Goal: Task Accomplishment & Management: Complete application form

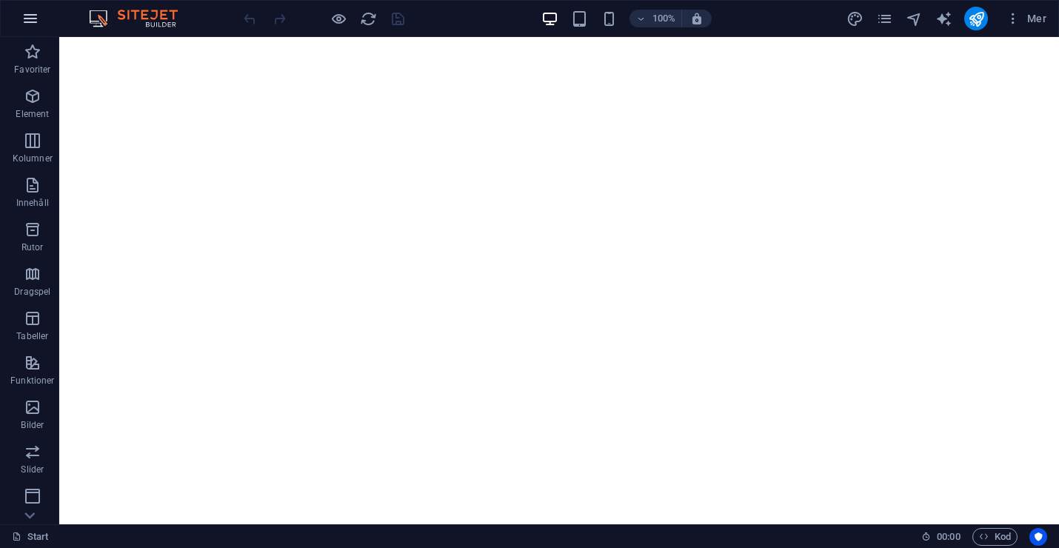
click at [36, 17] on icon "button" at bounding box center [30, 19] width 18 height 18
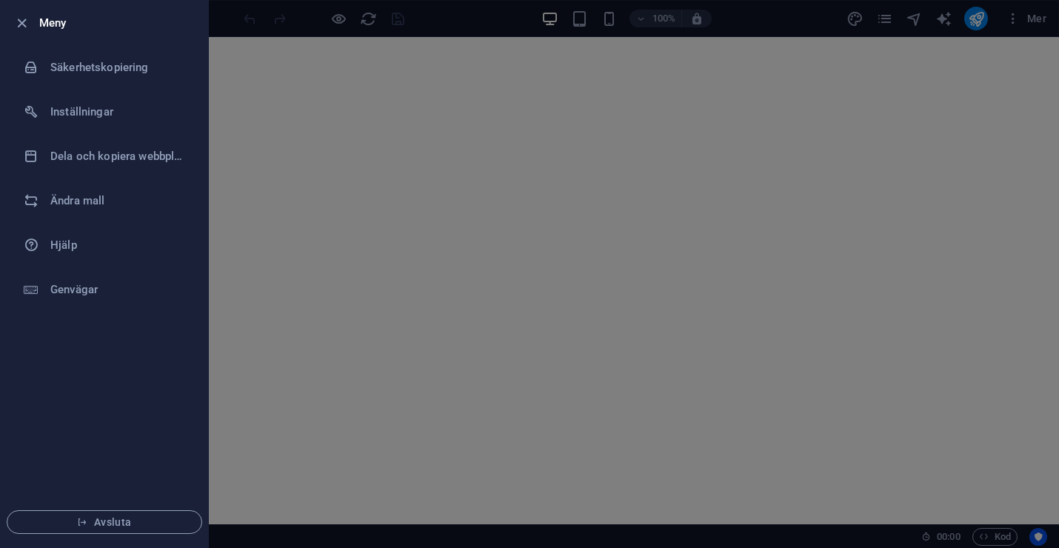
click at [290, 116] on div at bounding box center [529, 274] width 1059 height 548
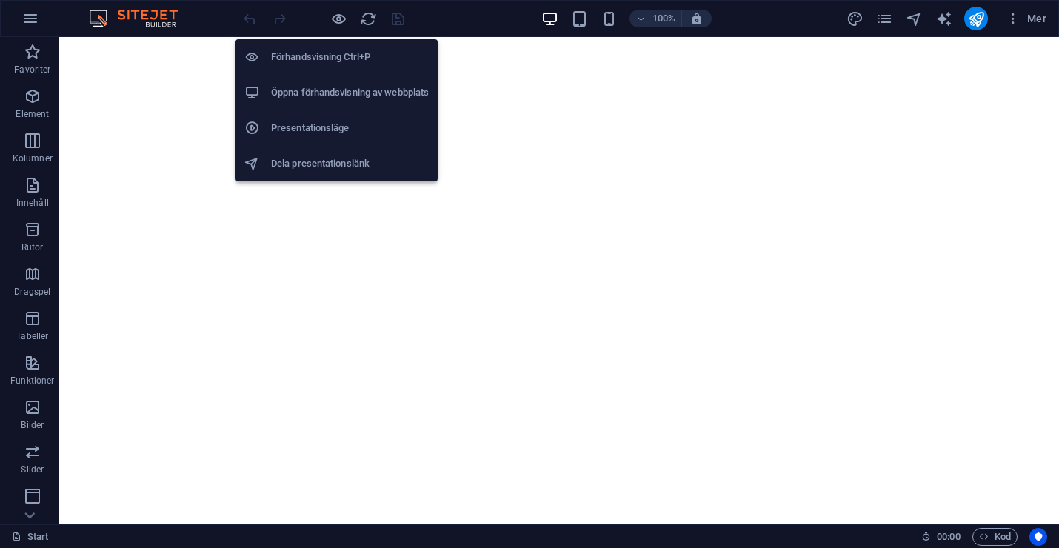
click at [328, 86] on h6 "Öppna förhandsvisning av webbplats" at bounding box center [350, 93] width 158 height 18
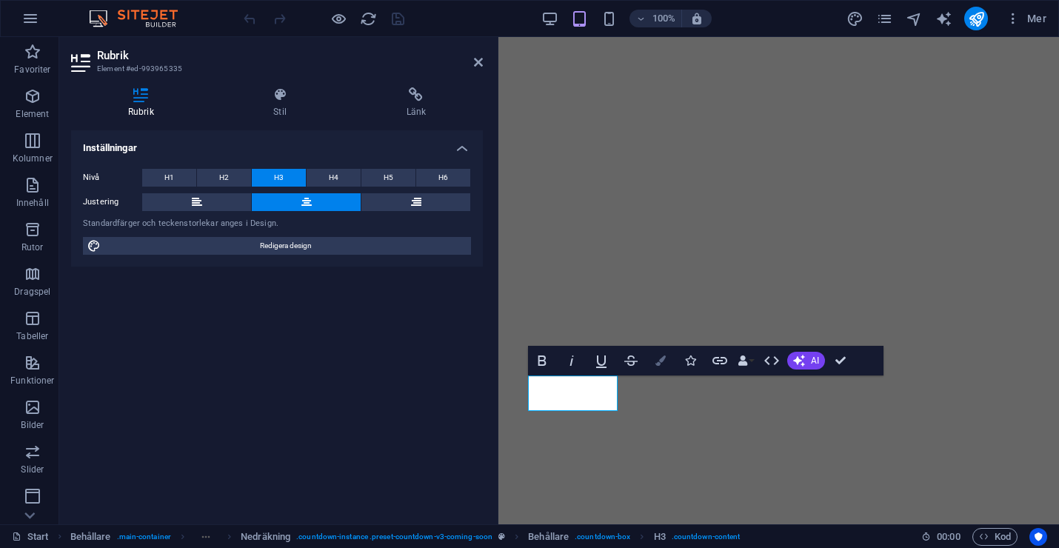
click at [659, 358] on icon "button" at bounding box center [660, 360] width 10 height 10
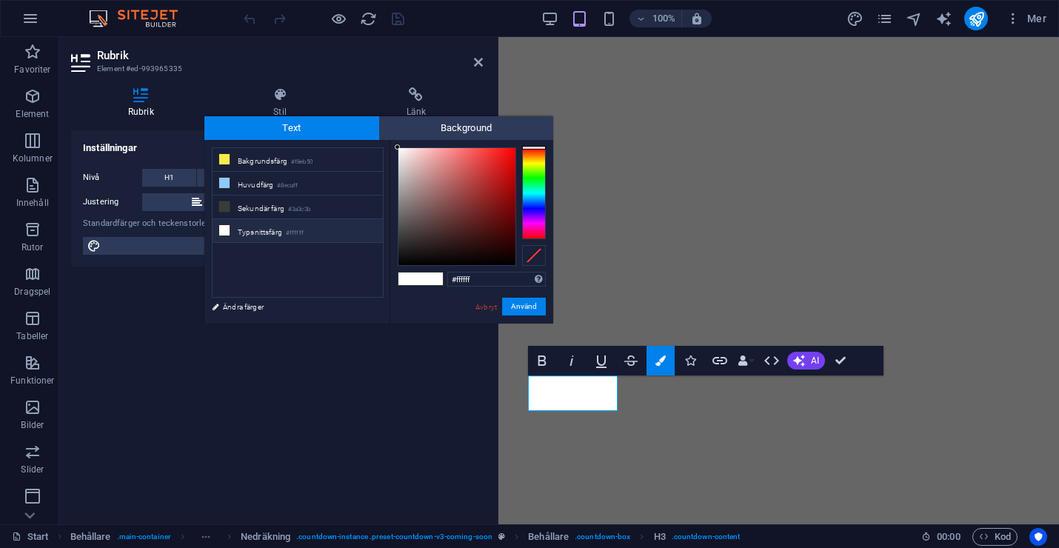
drag, startPoint x: 488, startPoint y: 277, endPoint x: 442, endPoint y: 278, distance: 45.9
click at [442, 278] on div "#ffffff Format som stöds #0852ed rgb(8, 82, 237) rgba(8, 82, 237, 90%) hsv(221,…" at bounding box center [471, 339] width 164 height 398
type input "#0d2233"
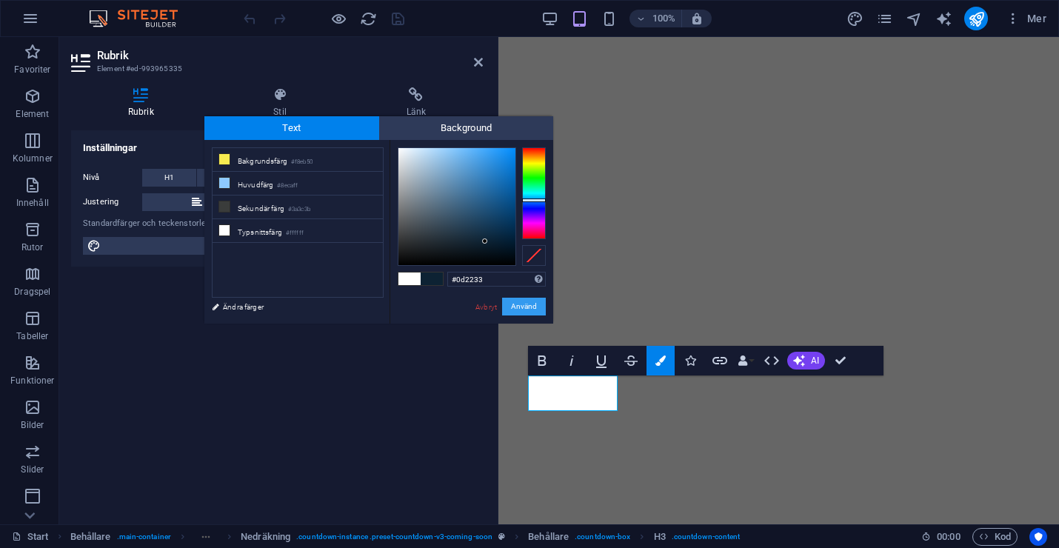
click at [532, 309] on button "Använd" at bounding box center [524, 307] width 44 height 18
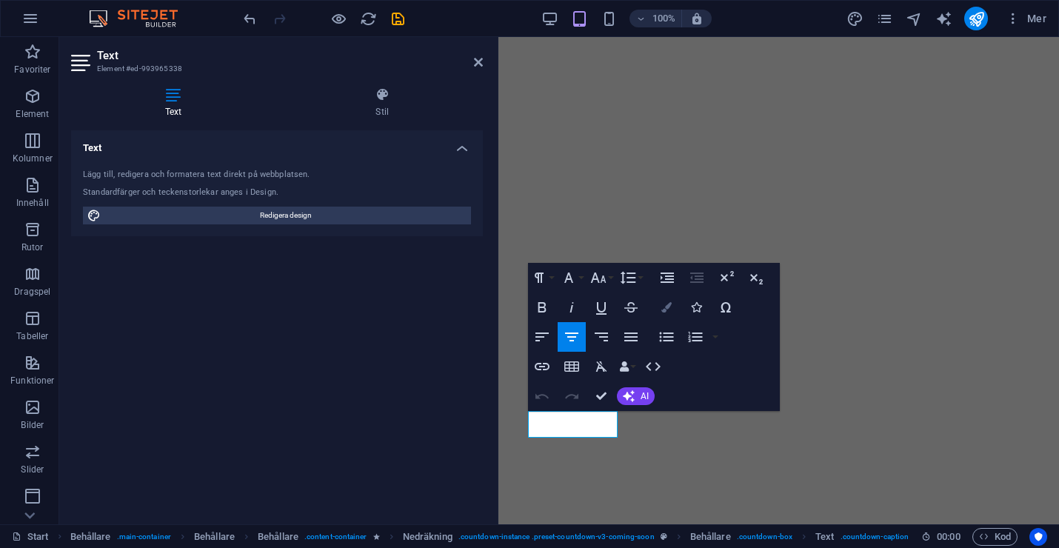
click at [663, 311] on icon "button" at bounding box center [666, 307] width 10 height 10
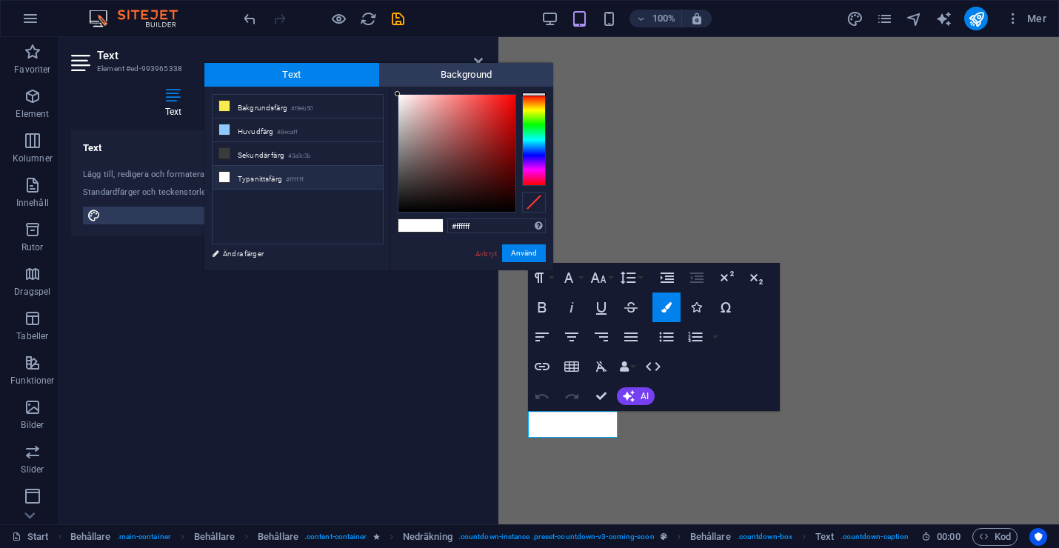
drag, startPoint x: 474, startPoint y: 225, endPoint x: 436, endPoint y: 225, distance: 37.8
click at [436, 225] on div "#ffffff Format som stöds #0852ed rgb(8, 82, 237) rgba(8, 82, 237, 90%) hsv(221,…" at bounding box center [471, 286] width 164 height 398
type input "#0d2233"
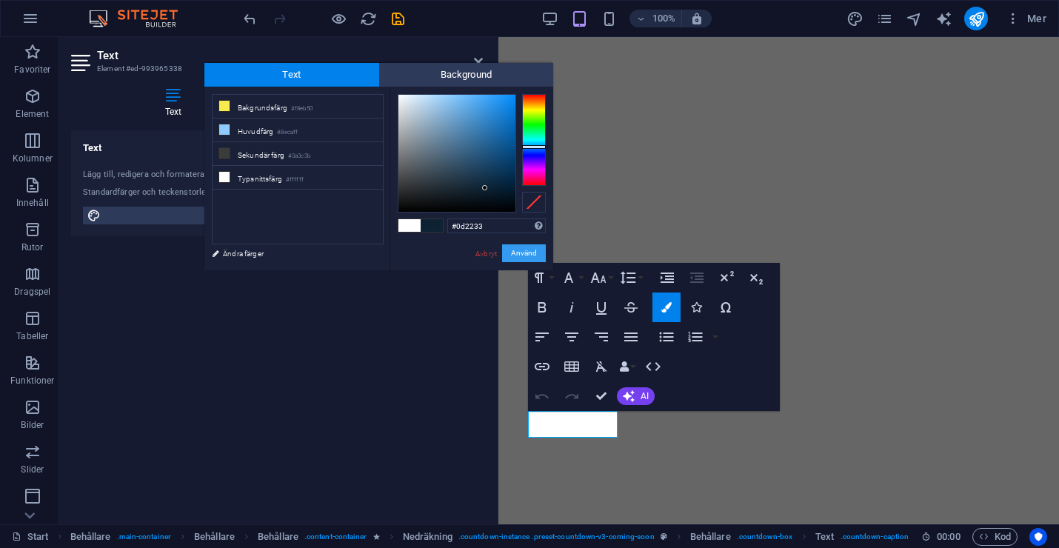
click at [526, 253] on button "Använd" at bounding box center [524, 253] width 44 height 18
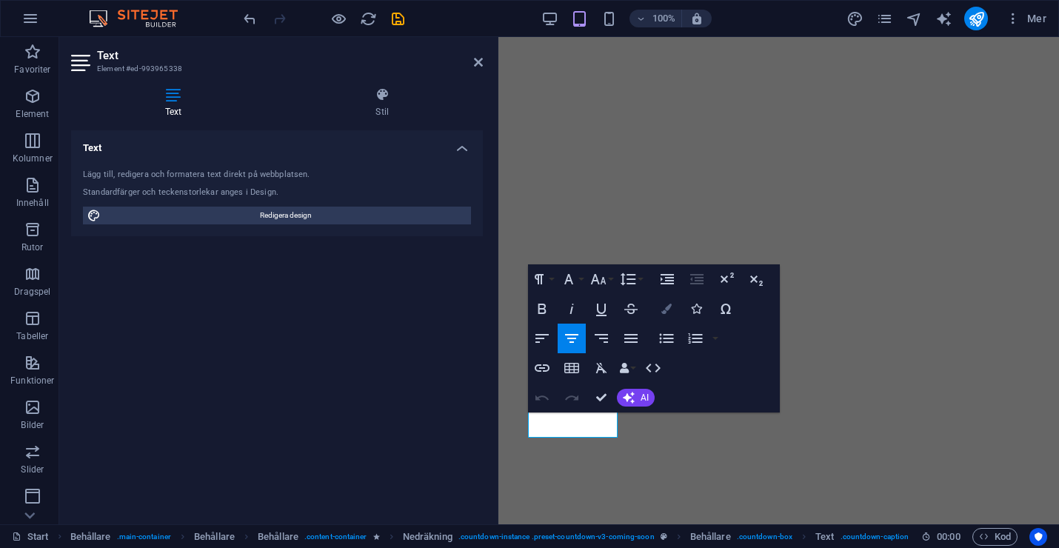
click at [662, 308] on icon "button" at bounding box center [666, 309] width 10 height 10
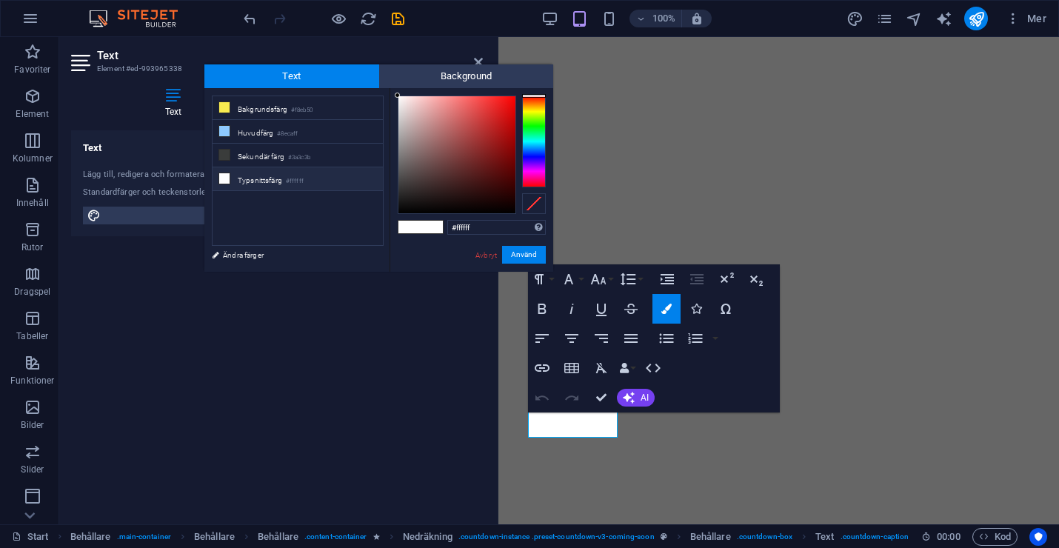
drag, startPoint x: 478, startPoint y: 230, endPoint x: 438, endPoint y: 230, distance: 40.0
click at [438, 230] on div "#ffffff Format som stöds #0852ed rgb(8, 82, 237) rgba(8, 82, 237, 90%) hsv(221,…" at bounding box center [471, 287] width 164 height 398
type input "#0d2233"
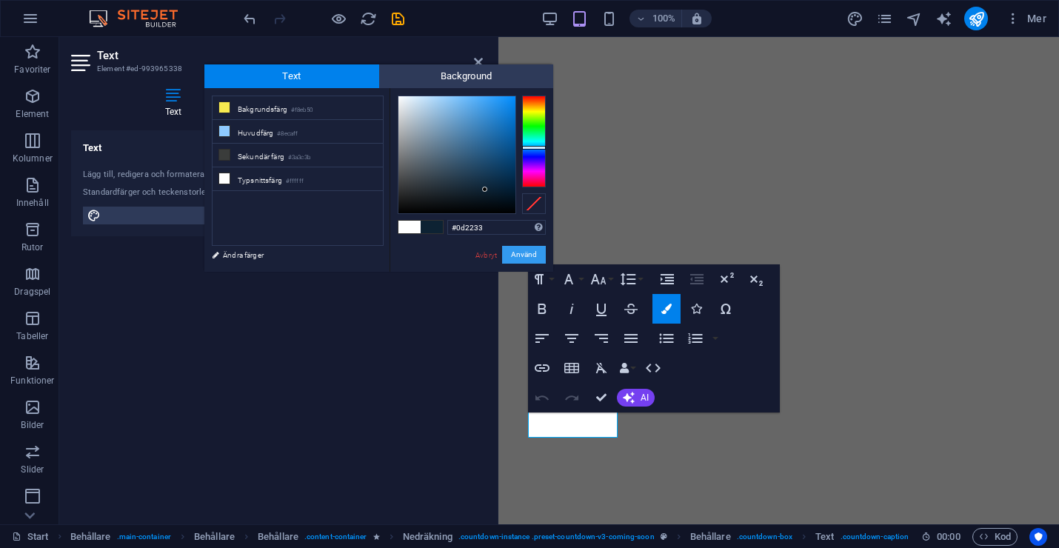
click at [522, 252] on button "Använd" at bounding box center [524, 255] width 44 height 18
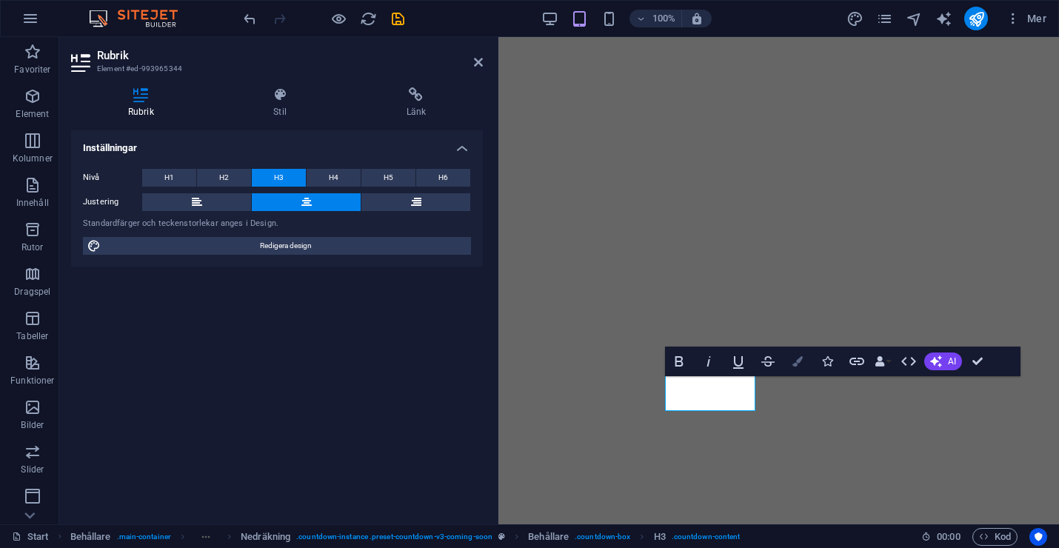
click at [805, 361] on button "Colors" at bounding box center [797, 362] width 28 height 30
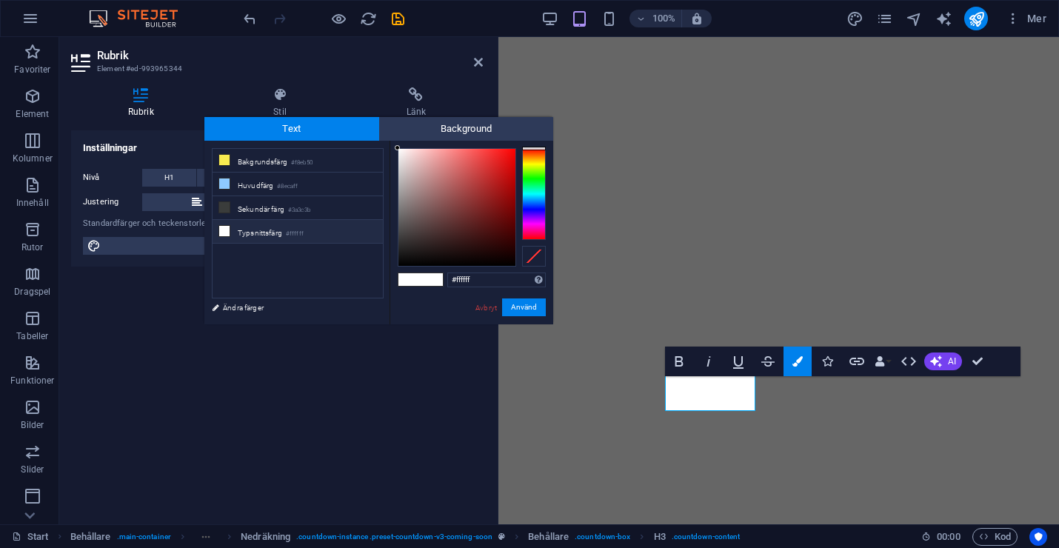
drag, startPoint x: 481, startPoint y: 278, endPoint x: 442, endPoint y: 278, distance: 39.2
click at [442, 278] on div "#ffffff Format som stöds #0852ed rgb(8, 82, 237) rgba(8, 82, 237, 90%) hsv(221,…" at bounding box center [471, 340] width 164 height 398
type input "#0d2233"
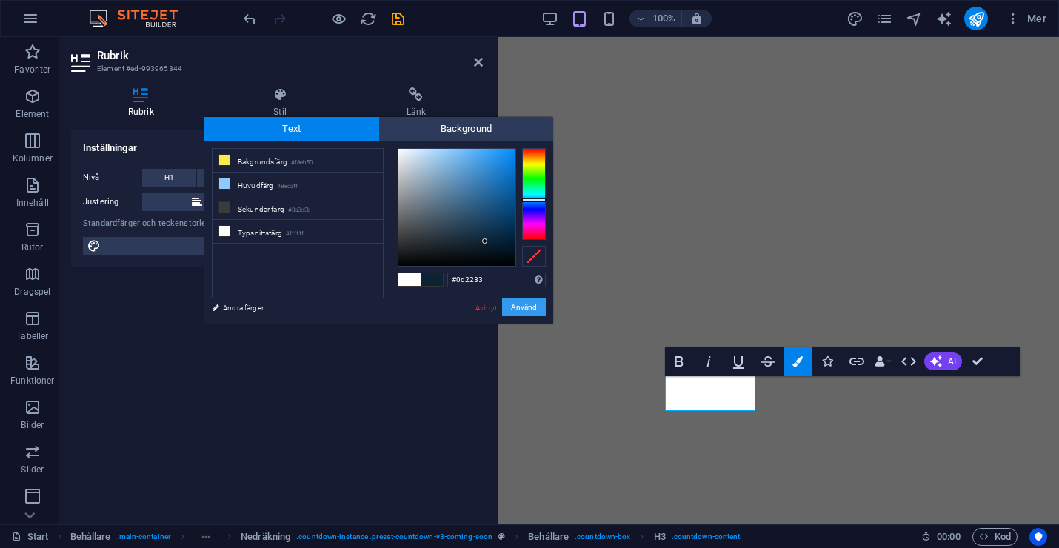
click at [518, 306] on button "Använd" at bounding box center [524, 307] width 44 height 18
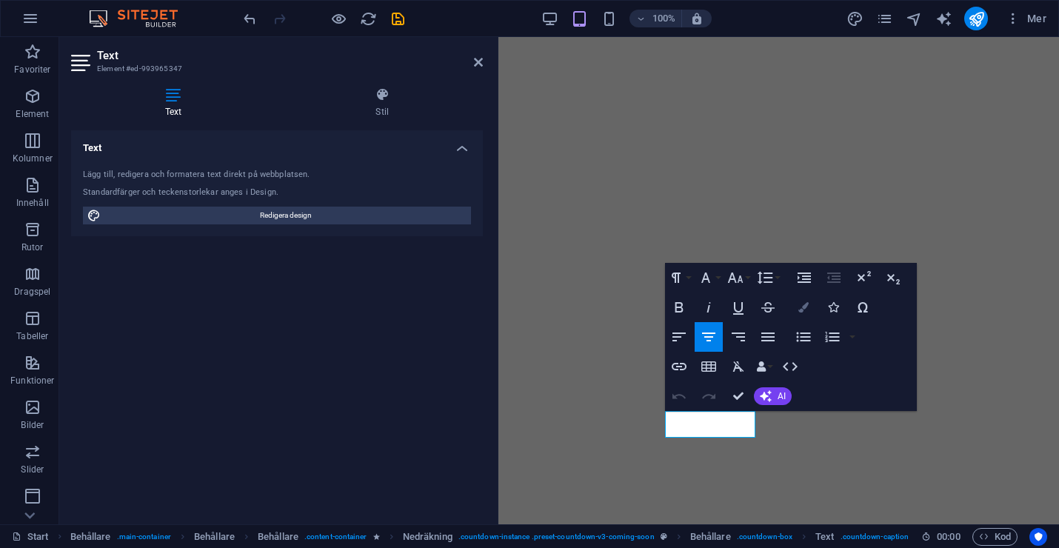
click at [806, 310] on icon "button" at bounding box center [803, 307] width 10 height 10
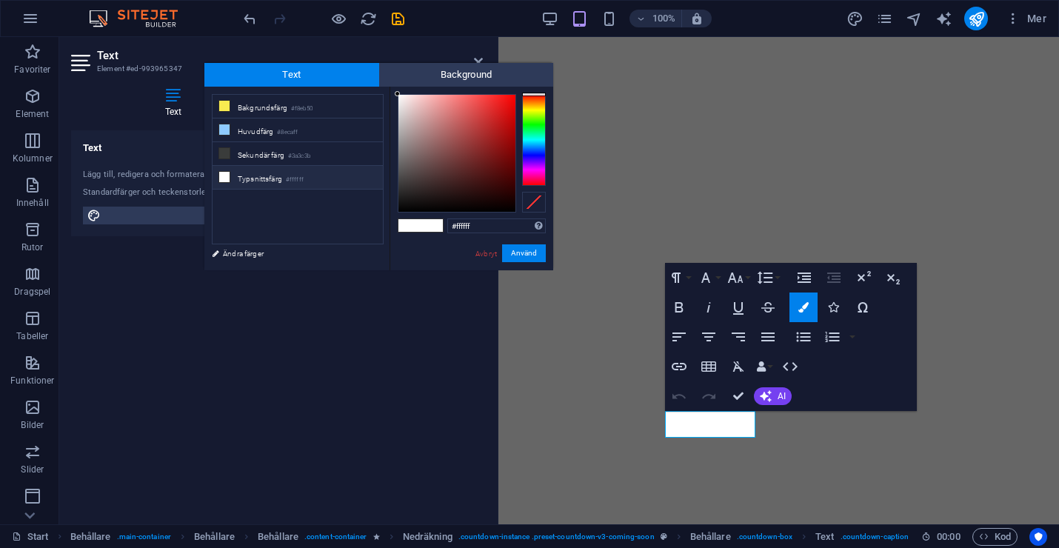
drag, startPoint x: 478, startPoint y: 223, endPoint x: 432, endPoint y: 223, distance: 45.2
click at [432, 223] on div "#ffffff Format som stöds #0852ed rgb(8, 82, 237) rgba(8, 82, 237, 90%) hsv(221,…" at bounding box center [471, 286] width 164 height 398
type input "#0d2233"
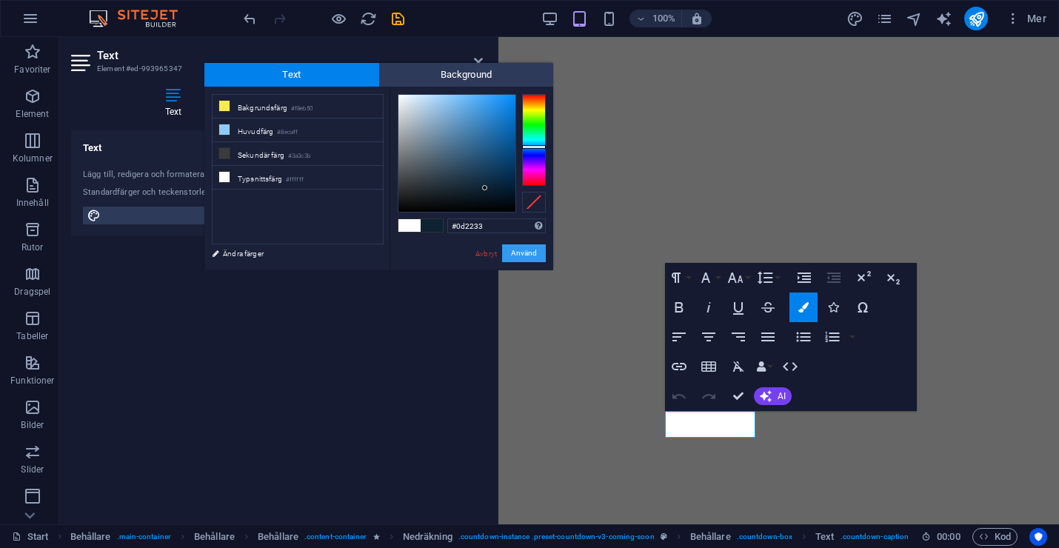
click at [526, 253] on button "Använd" at bounding box center [524, 253] width 44 height 18
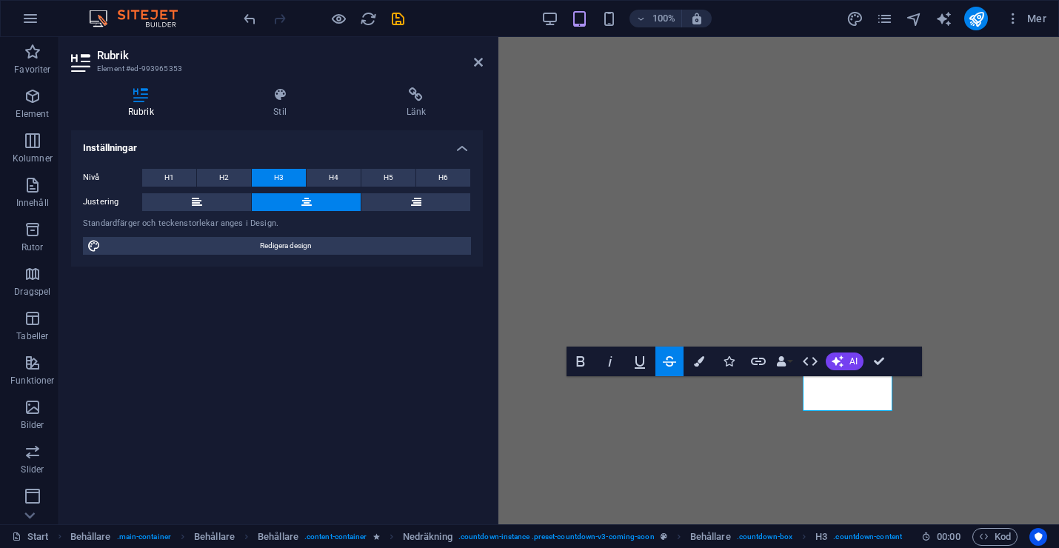
click at [668, 366] on icon "button" at bounding box center [669, 361] width 13 height 10
click at [675, 369] on icon "button" at bounding box center [669, 361] width 18 height 18
click at [698, 367] on button "Colors" at bounding box center [699, 361] width 28 height 30
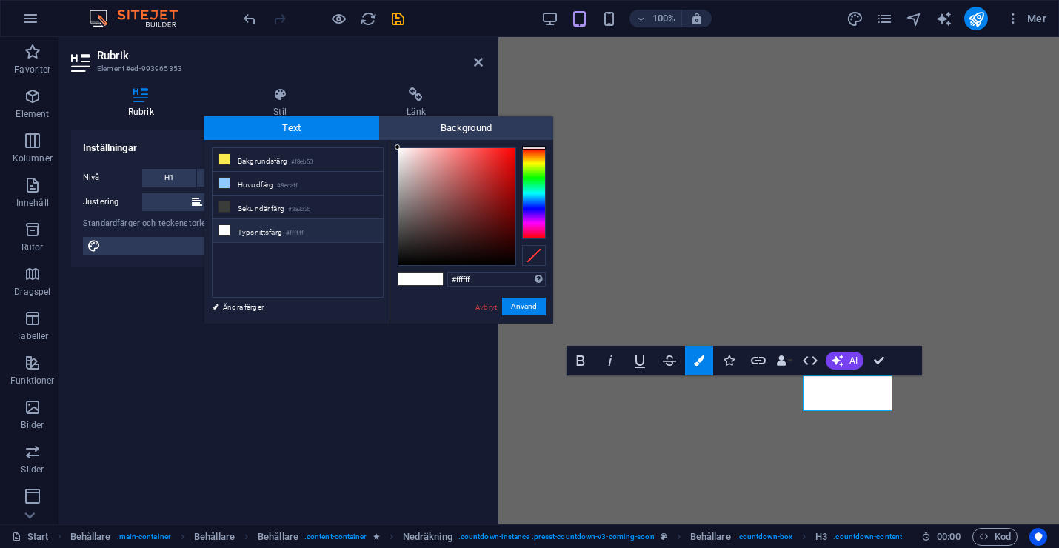
drag, startPoint x: 485, startPoint y: 276, endPoint x: 411, endPoint y: 276, distance: 74.0
click at [411, 276] on div "#ffffff Format som stöds #0852ed rgb(8, 82, 237) rgba(8, 82, 237, 90%) hsv(221,…" at bounding box center [471, 339] width 164 height 398
type input "#0d2233"
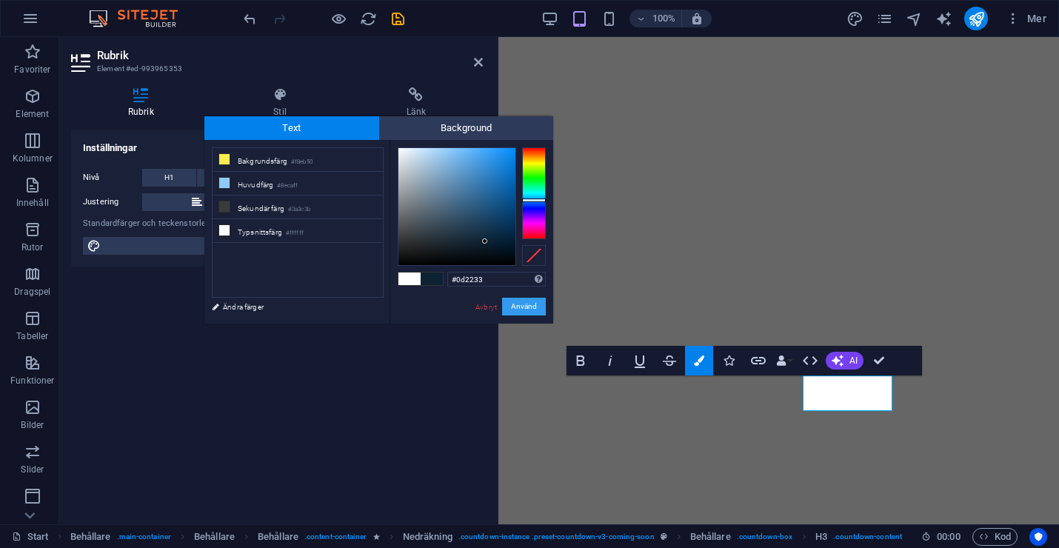
click at [523, 308] on button "Använd" at bounding box center [524, 307] width 44 height 18
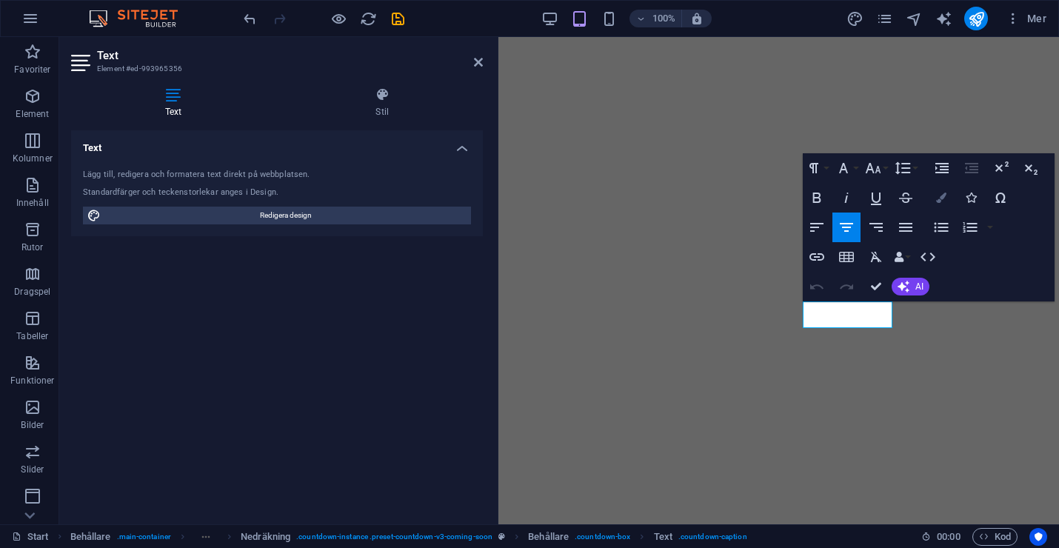
click at [941, 203] on icon "button" at bounding box center [941, 198] width 10 height 10
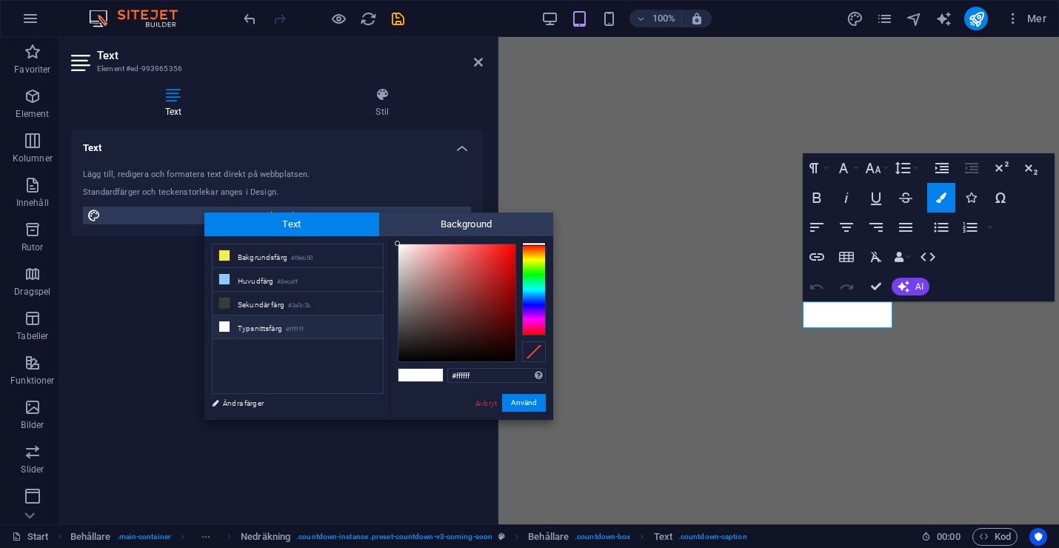
drag, startPoint x: 477, startPoint y: 378, endPoint x: 421, endPoint y: 379, distance: 55.5
click at [421, 379] on div "#ffffff Format som stöds #0852ed rgb(8, 82, 237) rgba(8, 82, 237, 90%) hsv(221,…" at bounding box center [471, 435] width 164 height 398
type input "#0d2233"
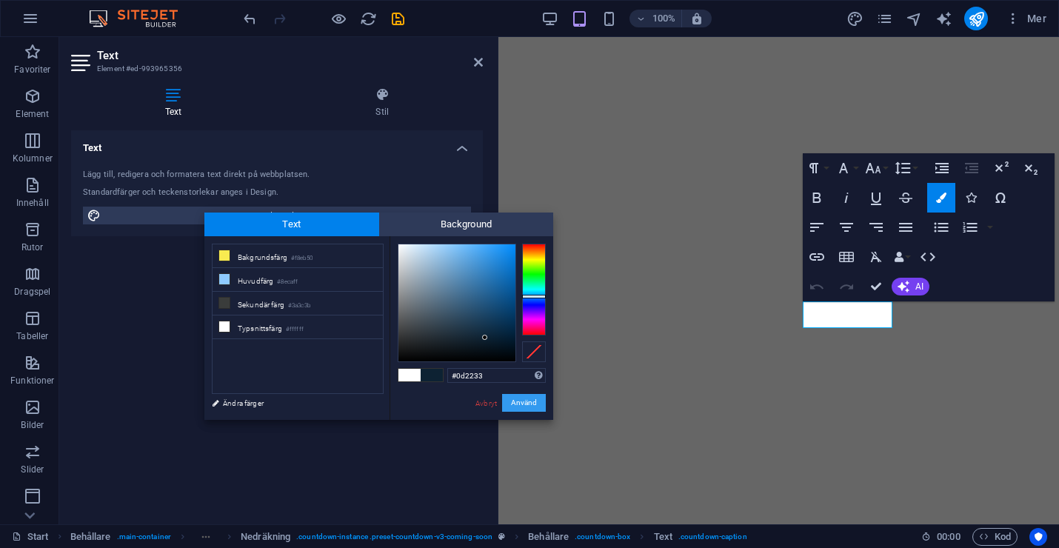
click at [531, 406] on button "Använd" at bounding box center [524, 403] width 44 height 18
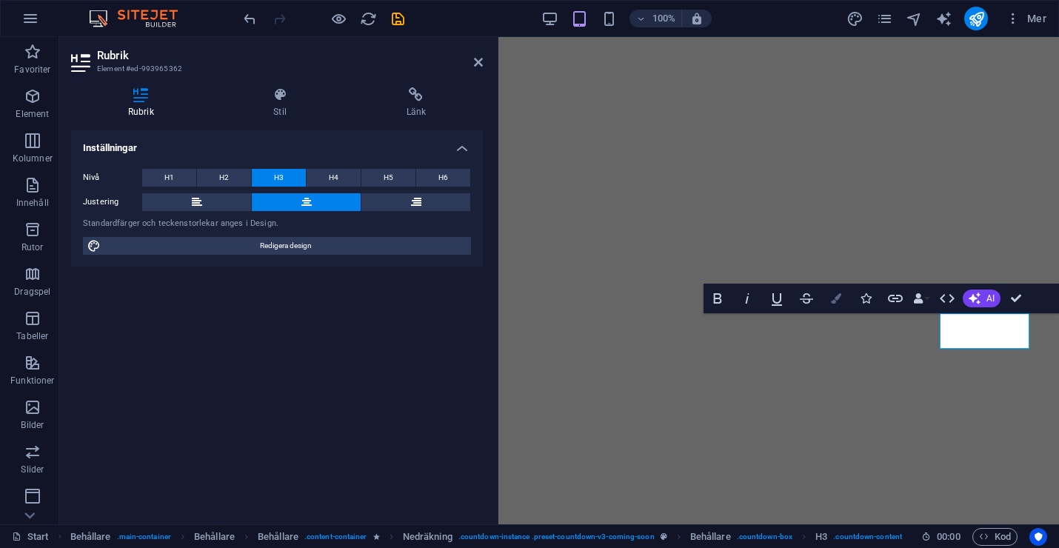
click at [837, 298] on icon "button" at bounding box center [836, 298] width 10 height 10
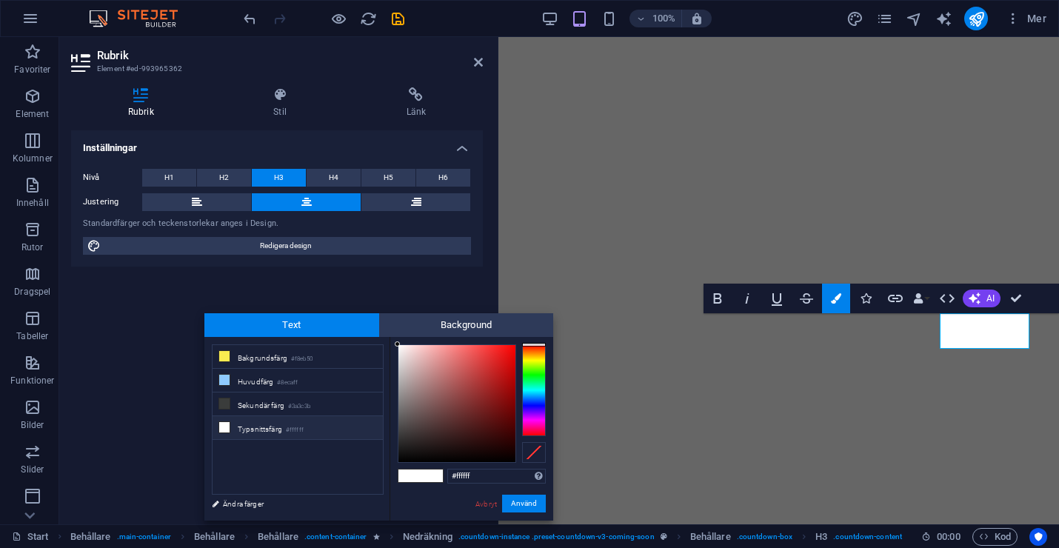
drag, startPoint x: 484, startPoint y: 475, endPoint x: 439, endPoint y: 475, distance: 45.2
click at [439, 475] on div "#ffffff Format som stöds #0852ed rgb(8, 82, 237) rgba(8, 82, 237, 90%) hsv(221,…" at bounding box center [471, 536] width 164 height 398
type input "#0d2233"
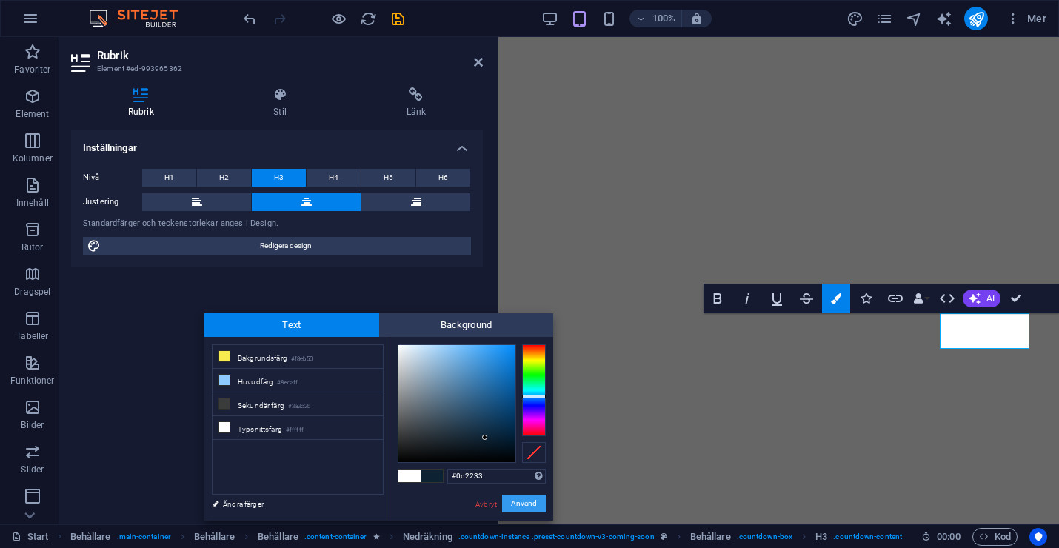
click at [523, 503] on button "Använd" at bounding box center [524, 504] width 44 height 18
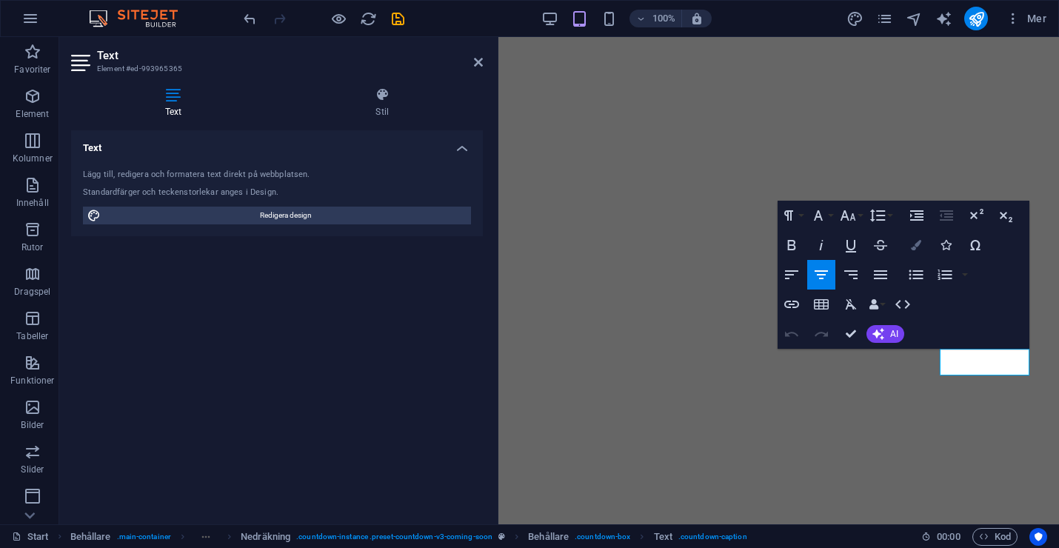
click at [911, 244] on icon "button" at bounding box center [916, 245] width 10 height 10
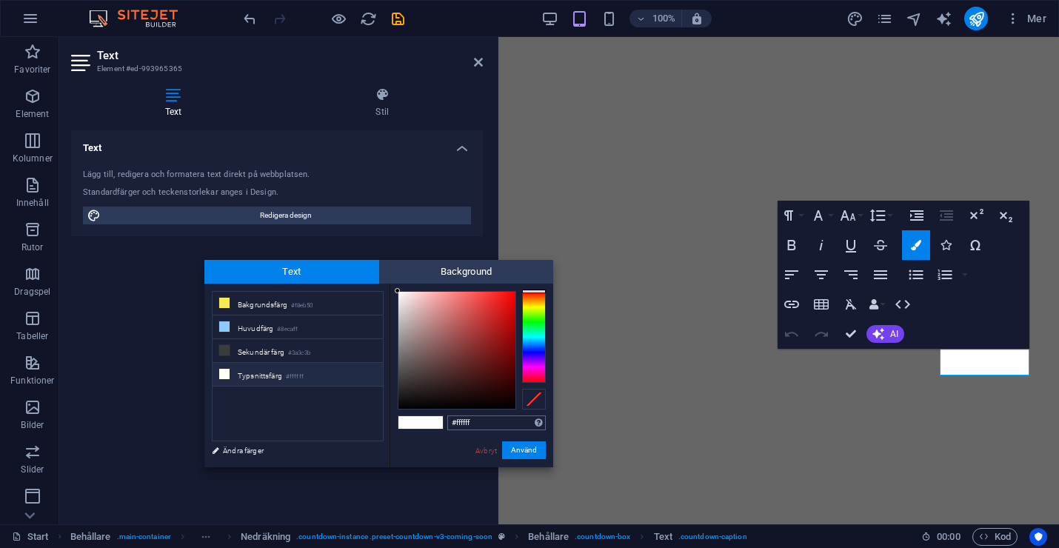
drag, startPoint x: 478, startPoint y: 424, endPoint x: 450, endPoint y: 424, distance: 28.1
click at [450, 424] on input "#ffffff" at bounding box center [496, 422] width 98 height 15
type input "#0d2233"
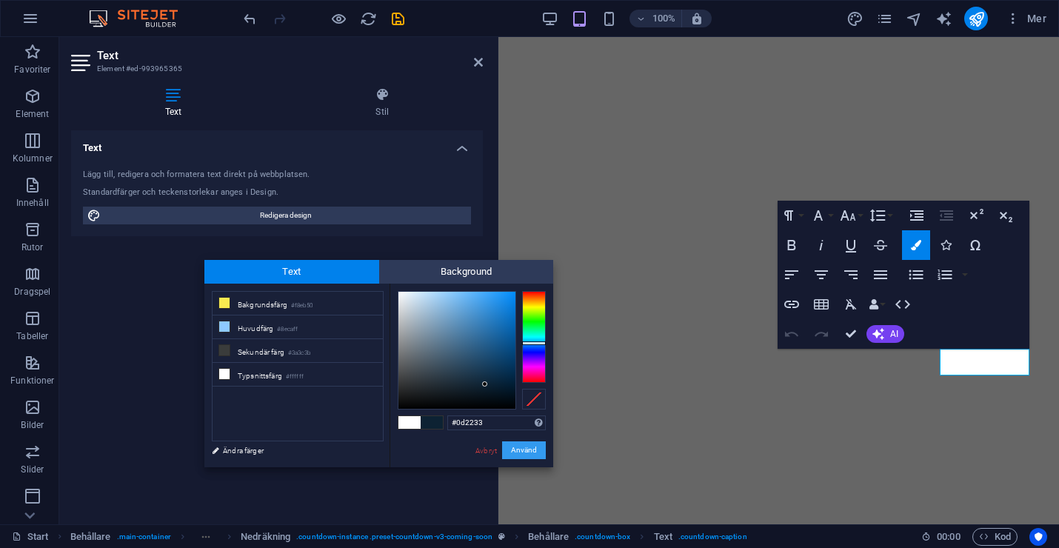
click at [526, 450] on button "Använd" at bounding box center [524, 450] width 44 height 18
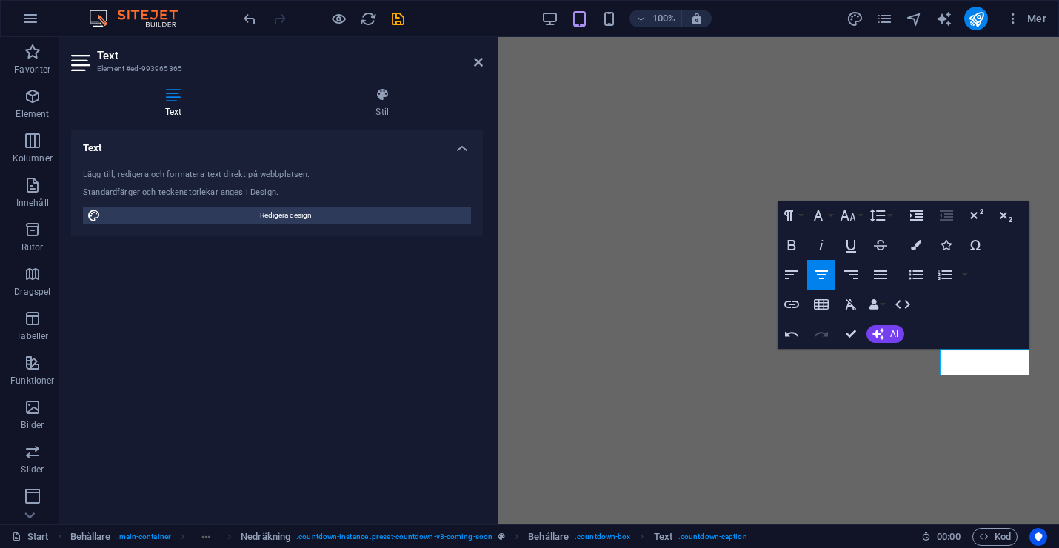
click at [459, 353] on div "Text Lägg till, redigera och formatera text direkt på webbplatsen. Standardfärg…" at bounding box center [277, 321] width 412 height 382
click at [473, 68] on header "Text Element #ed-993965365" at bounding box center [277, 56] width 412 height 39
click at [483, 64] on aside "Text Element #ed-993965365 Text Stil Text Lägg till, redigera och formatera tex…" at bounding box center [278, 280] width 439 height 487
click at [478, 64] on icon at bounding box center [478, 62] width 9 height 12
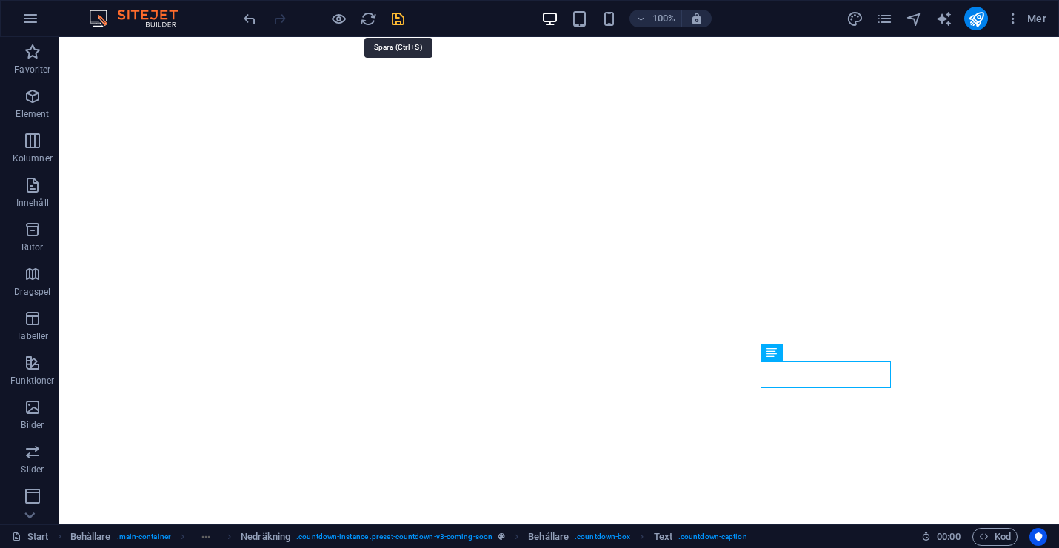
click at [398, 19] on icon "save" at bounding box center [397, 18] width 17 height 17
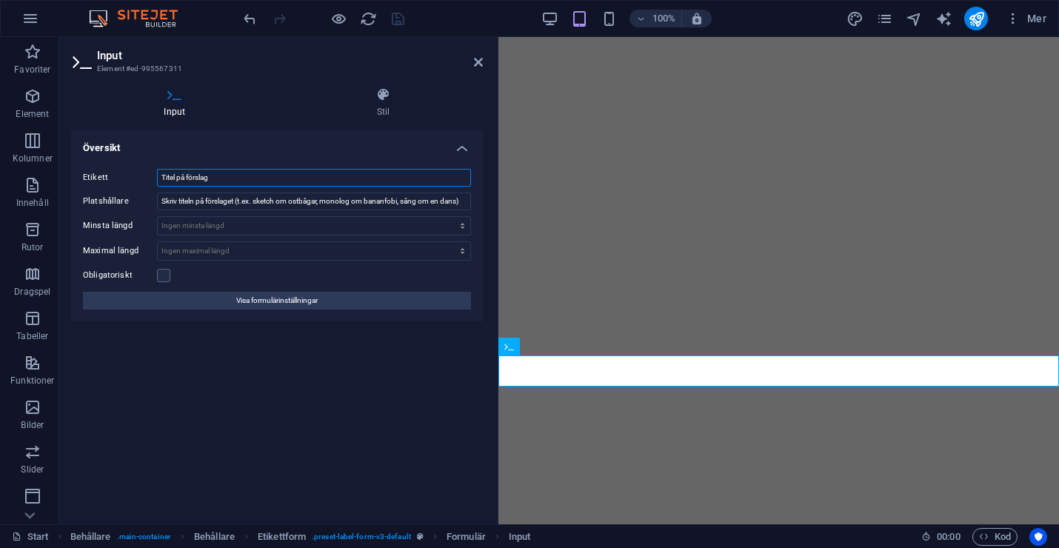
click at [221, 179] on input "Titel på förslag" at bounding box center [314, 178] width 314 height 18
drag, startPoint x: 215, startPoint y: 177, endPoint x: 178, endPoint y: 177, distance: 37.0
click at [178, 177] on input "Titel på förslag" at bounding box center [314, 178] width 314 height 18
type input "Titel"
click at [397, 19] on icon "save" at bounding box center [397, 18] width 17 height 17
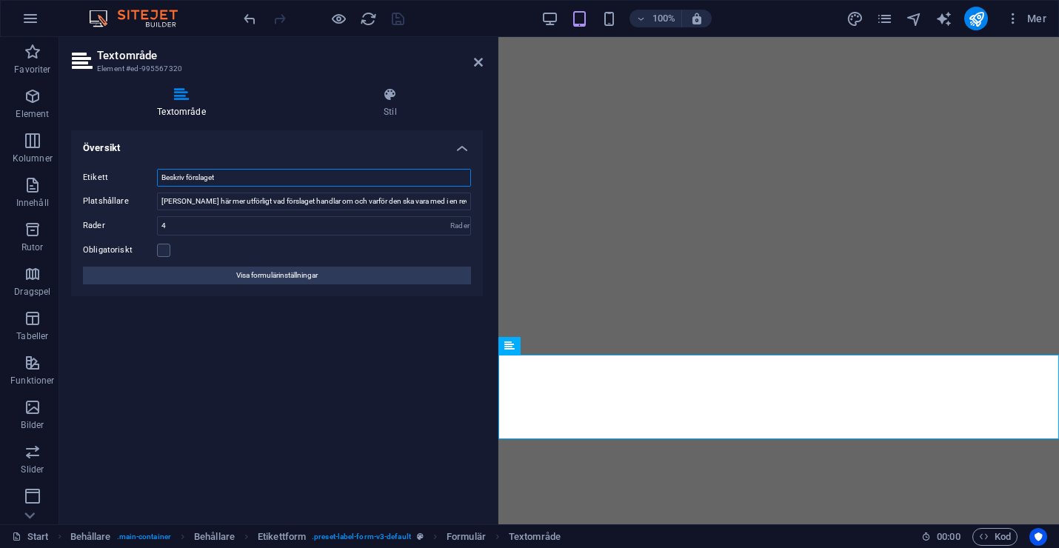
click at [227, 181] on input "Beskriv förslaget" at bounding box center [314, 178] width 314 height 18
type input "Beskrivning"
click at [397, 15] on icon "save" at bounding box center [397, 18] width 17 height 17
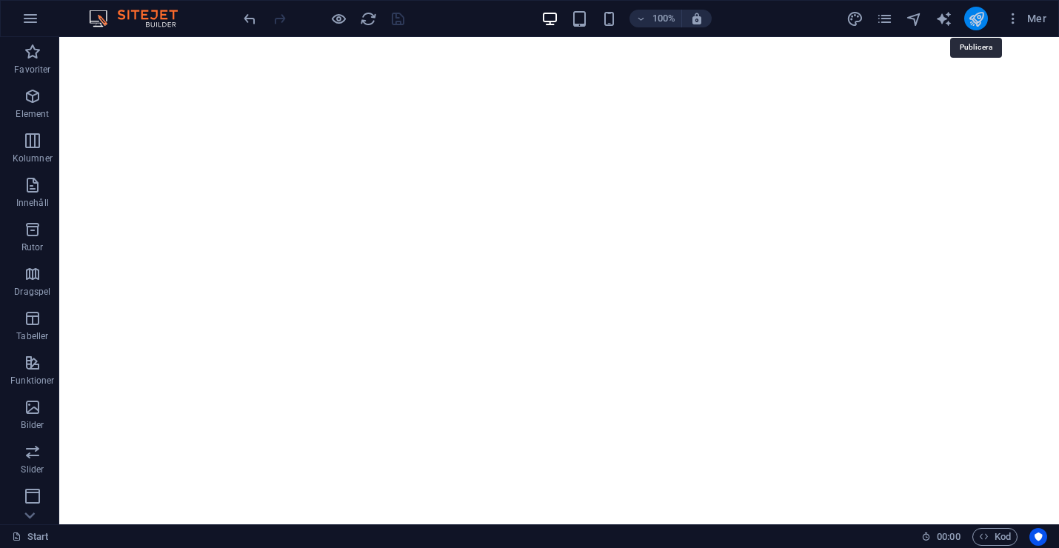
click at [978, 21] on icon "publish" at bounding box center [976, 18] width 17 height 17
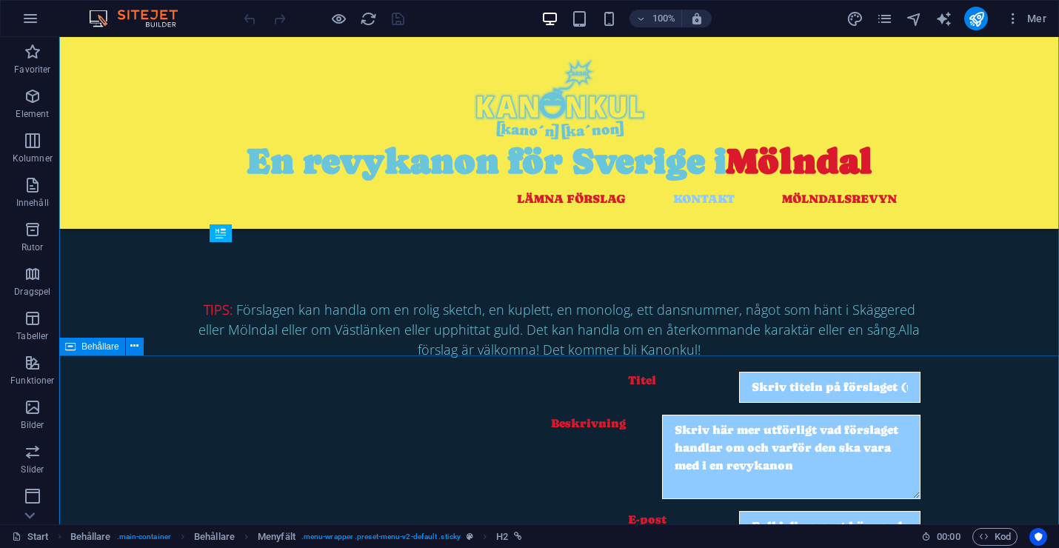
scroll to position [649, 0]
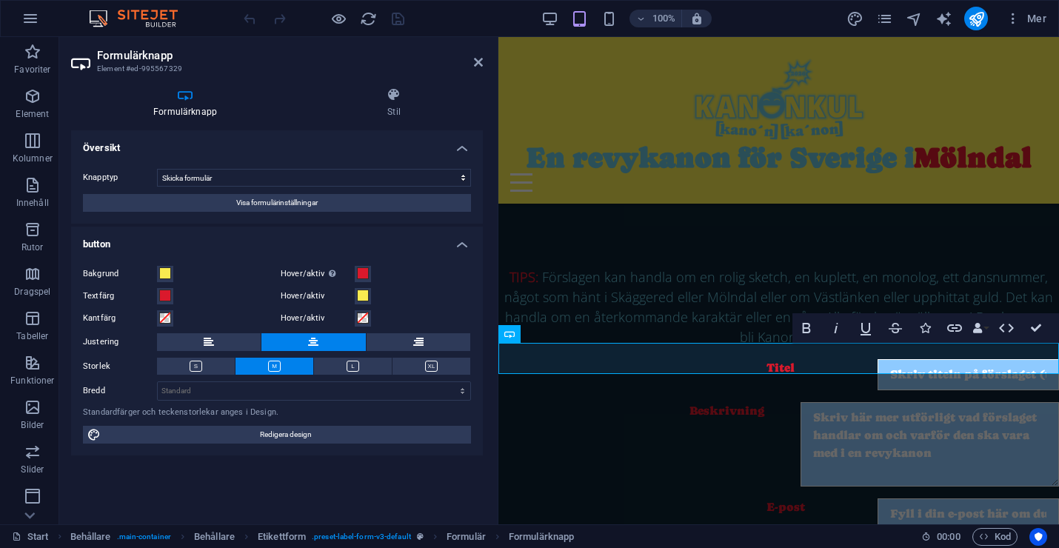
scroll to position [656, 0]
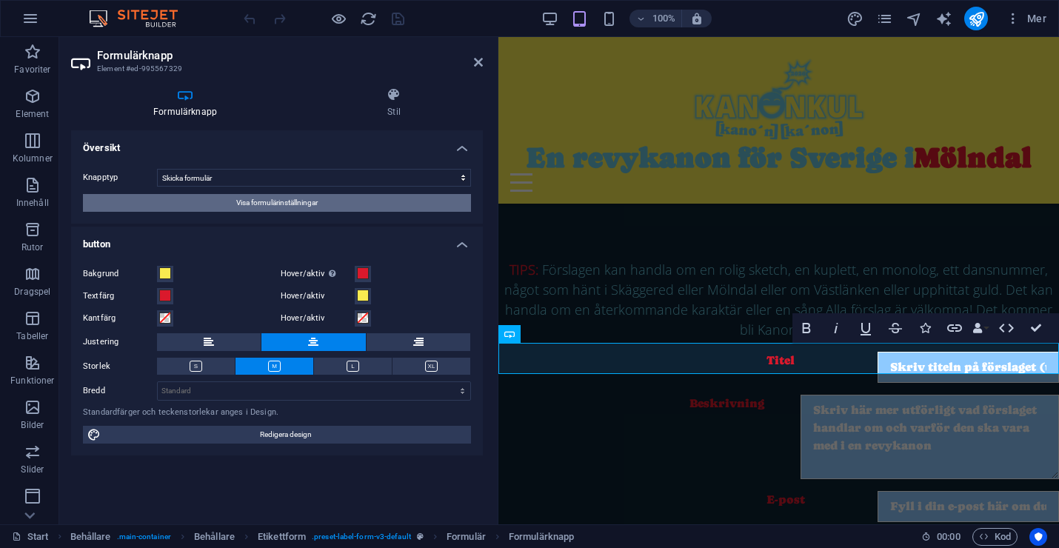
click at [267, 200] on span "Visa formulärinställningar" at bounding box center [276, 203] width 81 height 18
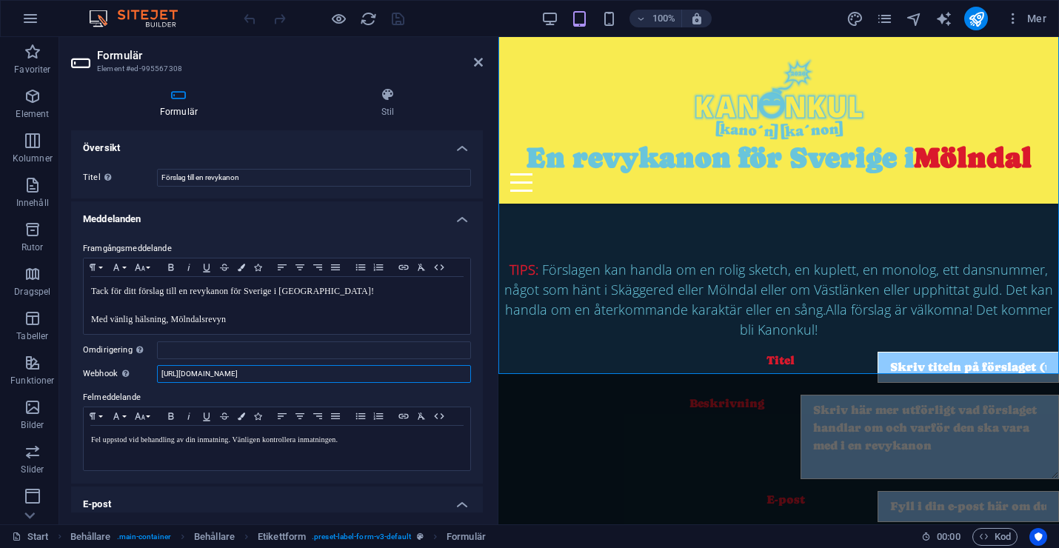
click at [244, 376] on input "https://hooks.slack.com/triggers/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…" at bounding box center [314, 374] width 314 height 18
paste input "https://hooks.slack.com/triggers/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…"
type input "https://hooks.slack.com/triggers/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…"
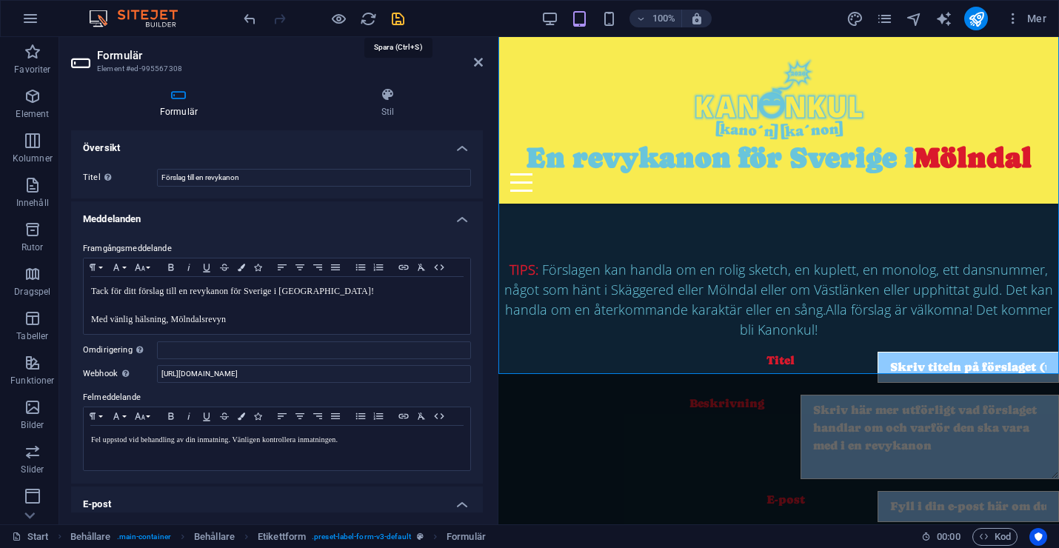
scroll to position [0, 0]
click at [398, 16] on icon "save" at bounding box center [397, 18] width 17 height 17
checkbox input "false"
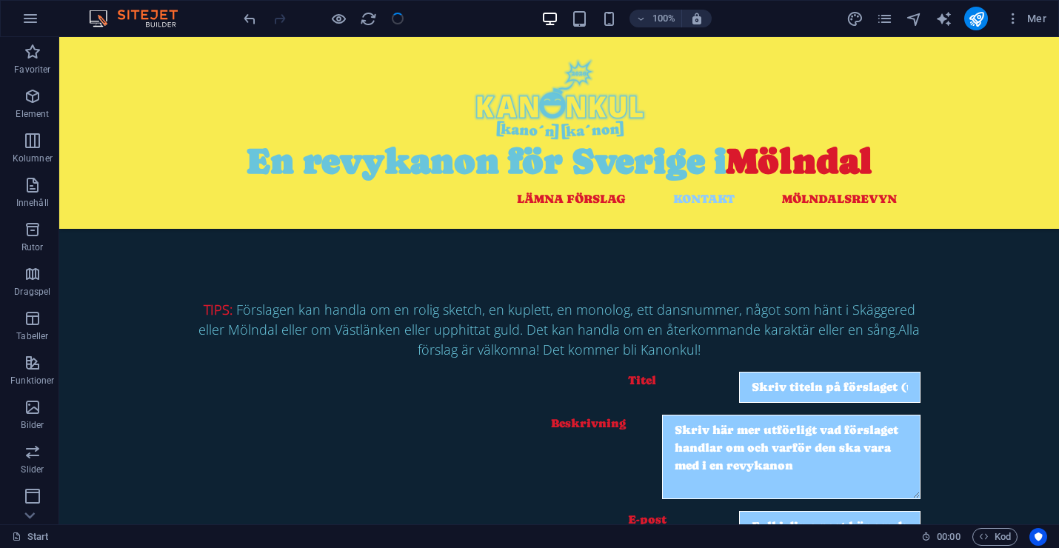
scroll to position [649, 0]
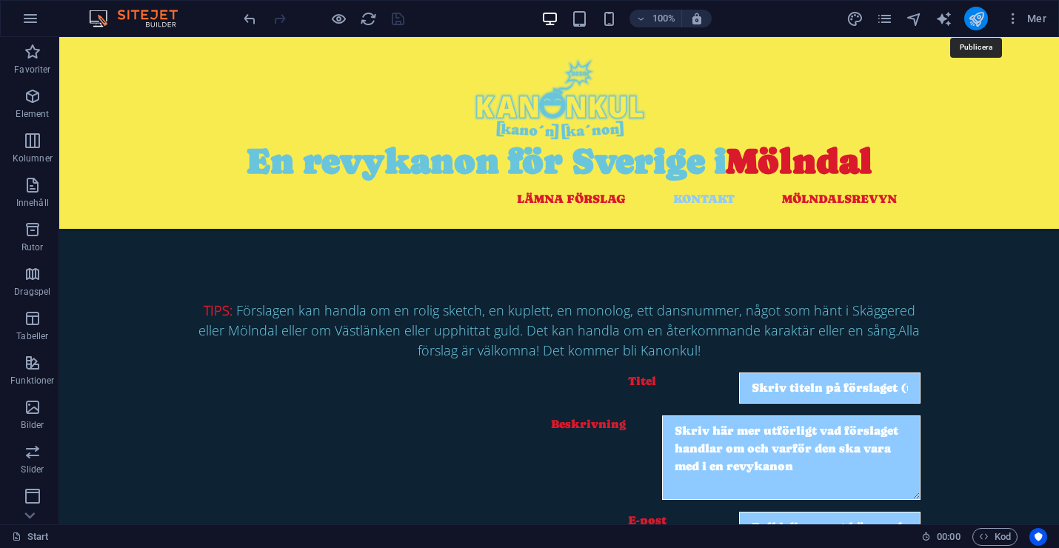
click at [977, 19] on icon "publish" at bounding box center [976, 18] width 17 height 17
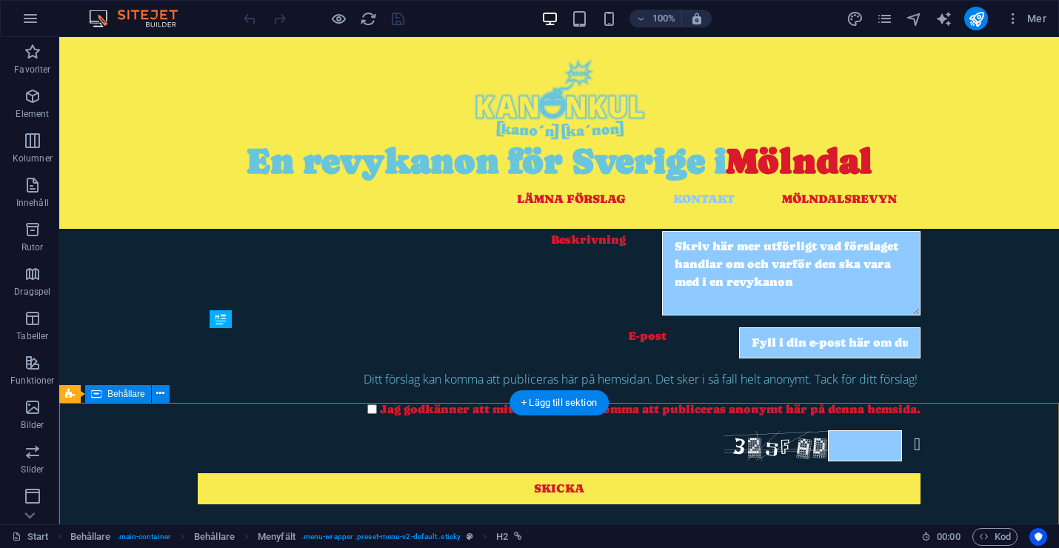
scroll to position [706, 0]
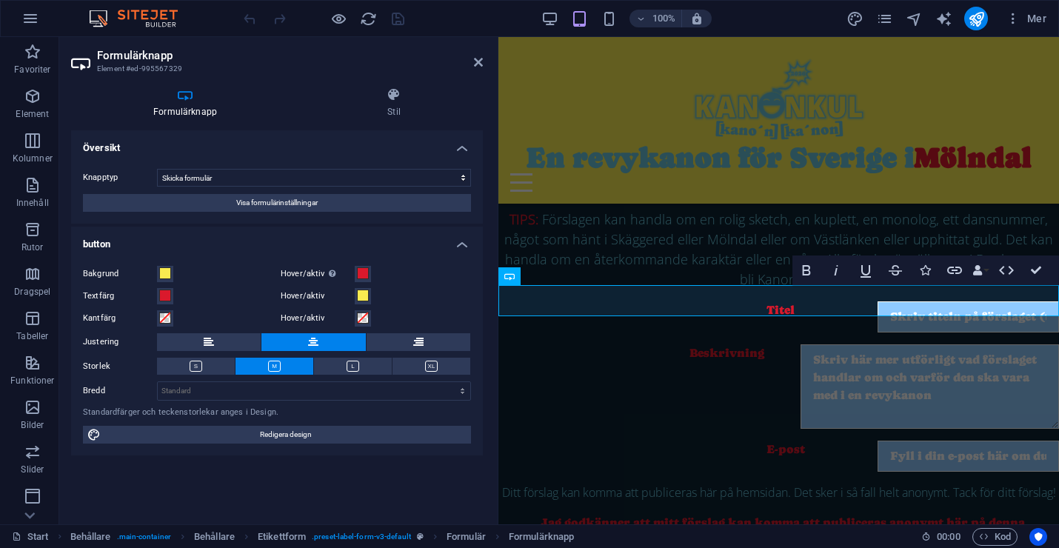
scroll to position [714, 0]
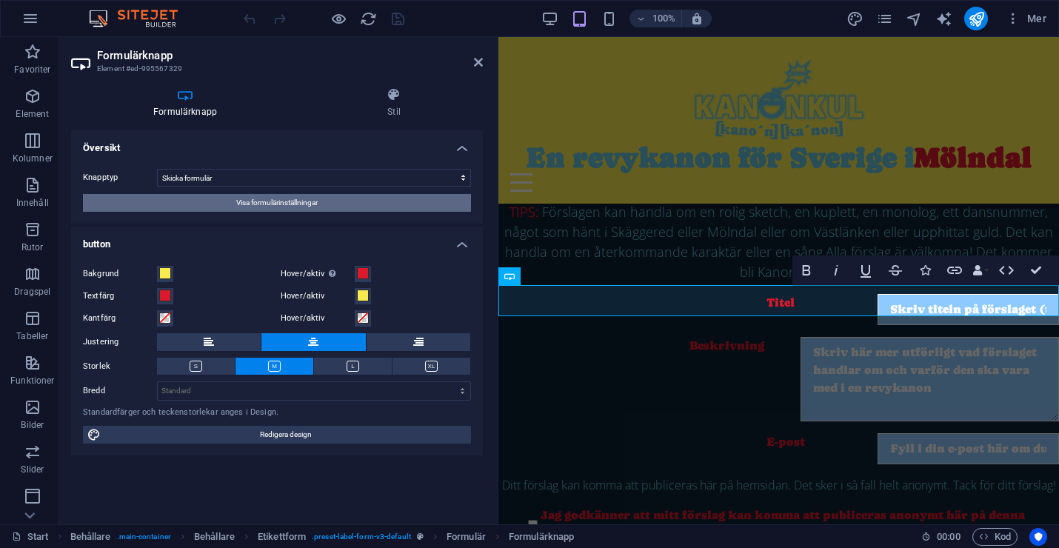
click at [281, 200] on span "Visa formulärinställningar" at bounding box center [276, 203] width 81 height 18
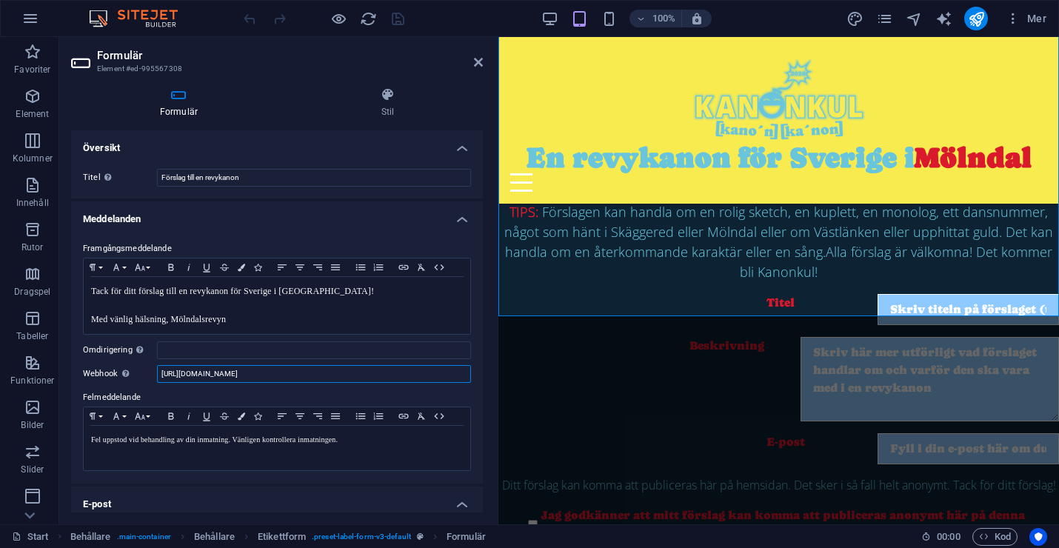
click at [236, 370] on input "https://hooks.slack.com/triggers/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…" at bounding box center [314, 374] width 314 height 18
paste input "https://hooks.slack.com/triggers/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…"
type input "https://hooks.slack.com/triggers/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…"
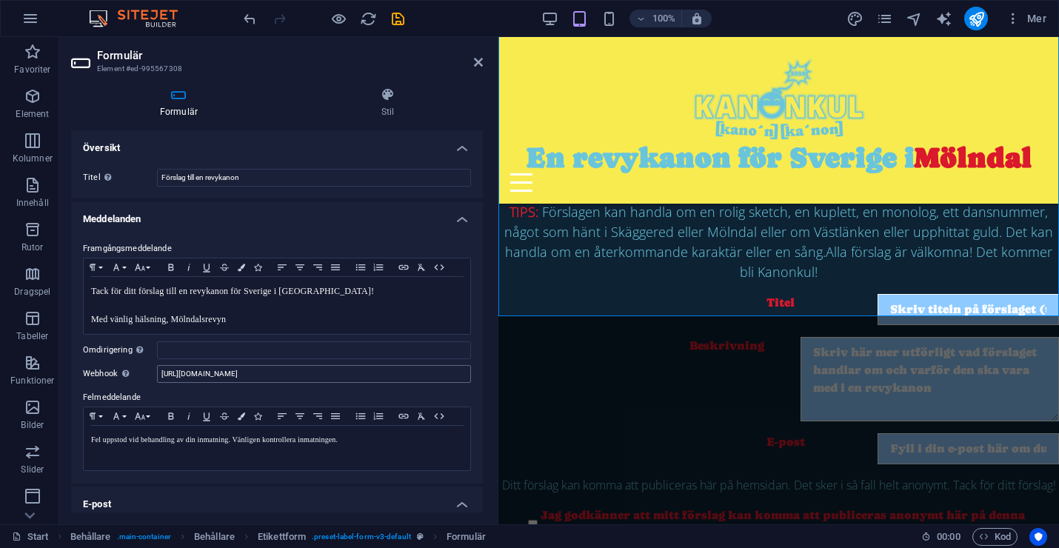
scroll to position [0, 0]
click at [432, 373] on input "https://hooks.slack.com/triggers/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…" at bounding box center [314, 374] width 314 height 18
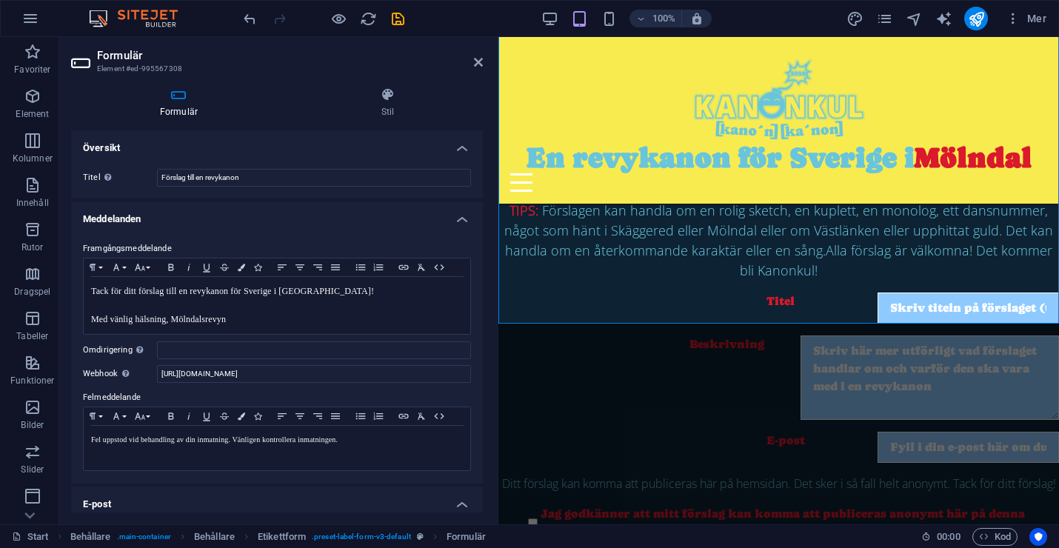
scroll to position [714, 0]
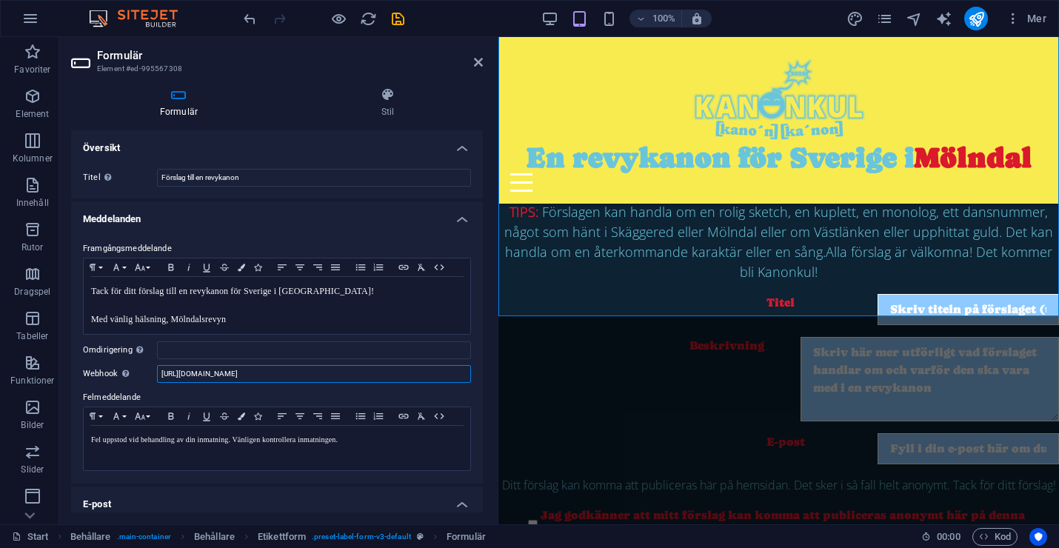
click at [443, 378] on input "https://hooks.slack.com/triggers/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…" at bounding box center [314, 374] width 314 height 18
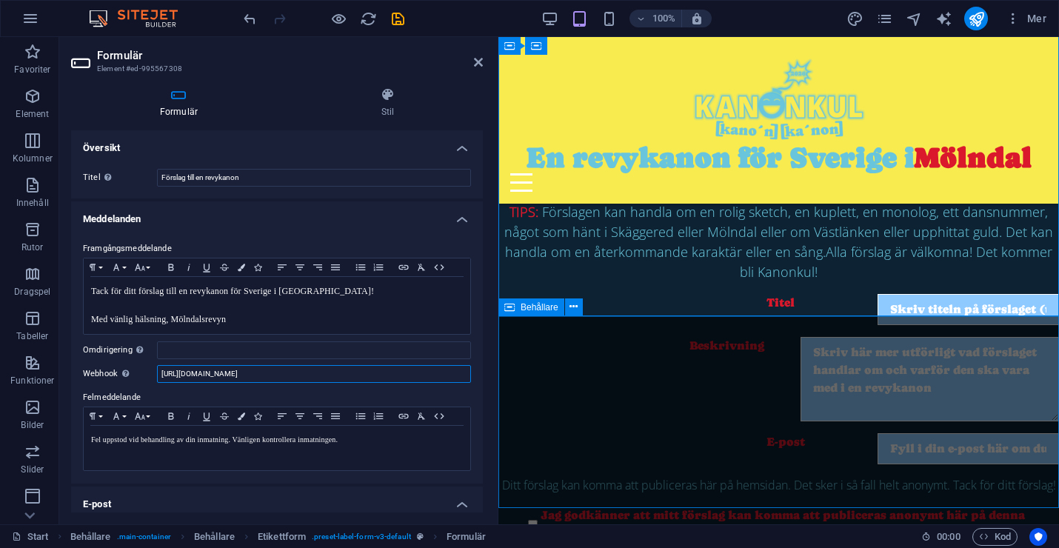
scroll to position [0, 39]
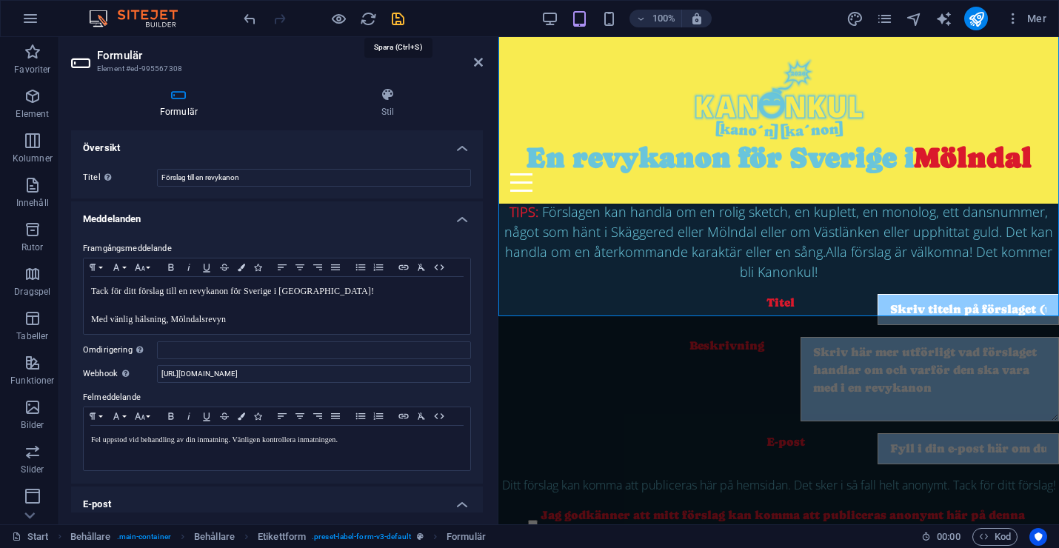
click at [403, 21] on icon "save" at bounding box center [397, 18] width 17 height 17
checkbox input "false"
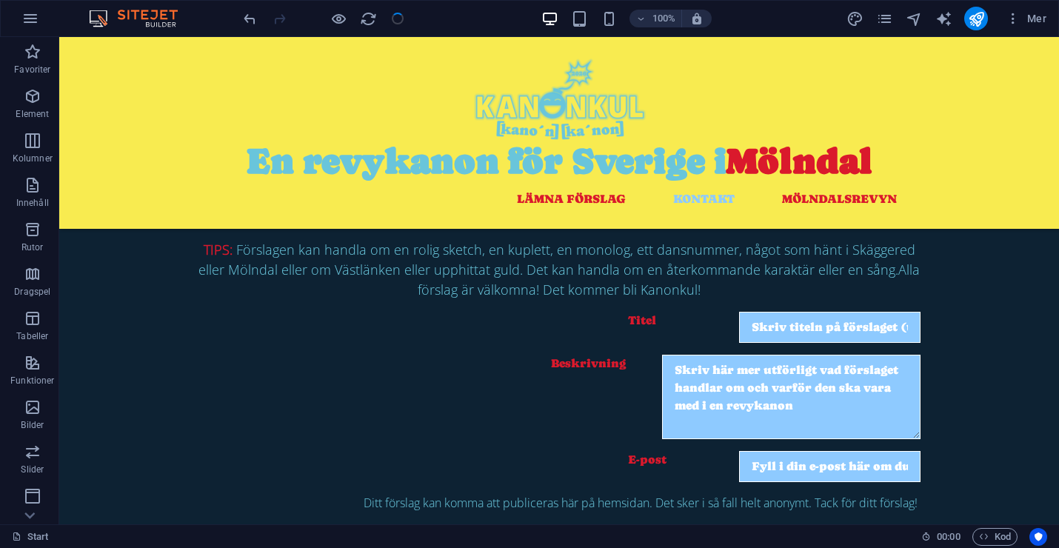
scroll to position [706, 0]
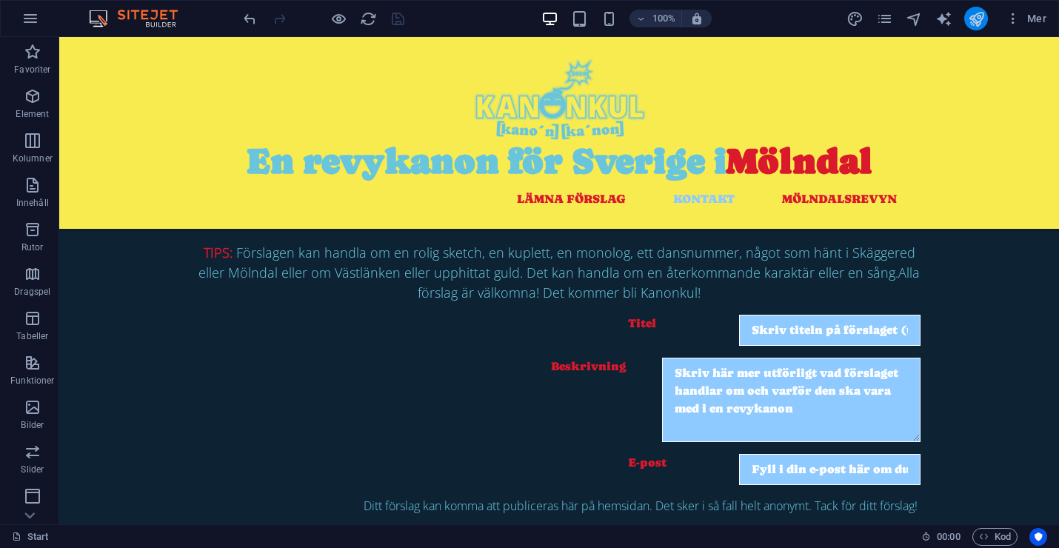
click at [973, 19] on icon "publish" at bounding box center [976, 18] width 17 height 17
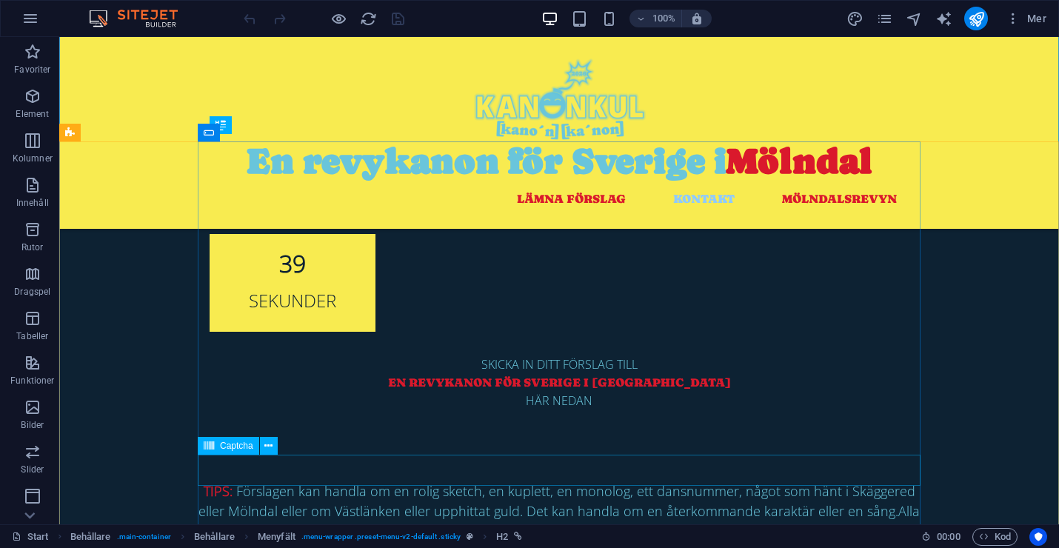
scroll to position [570, 0]
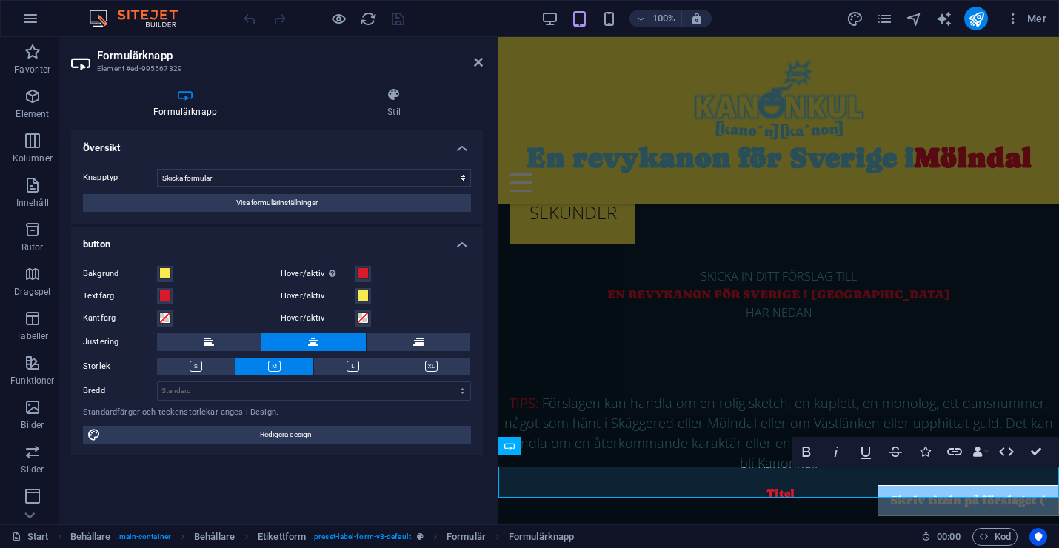
scroll to position [545, 0]
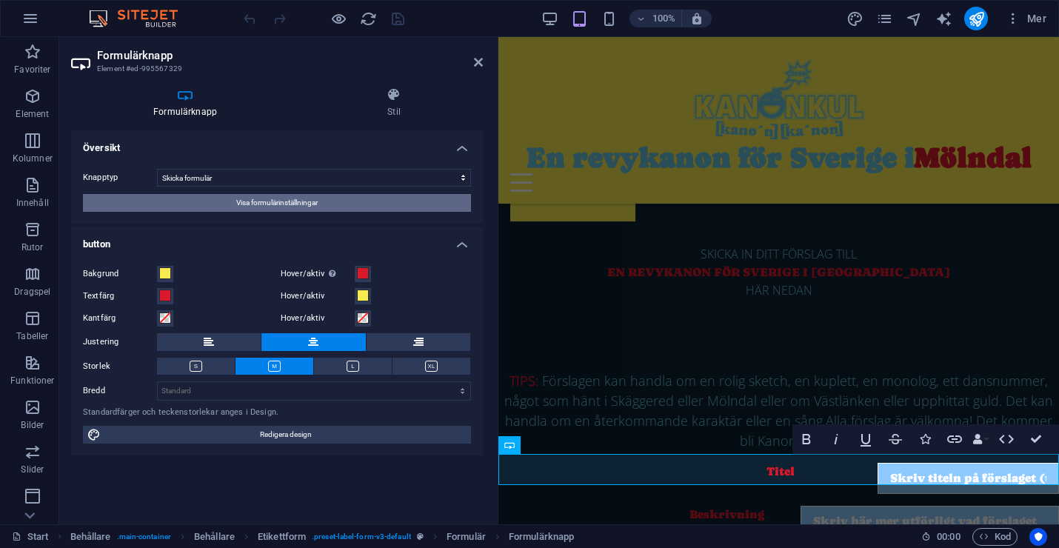
click at [274, 201] on span "Visa formulärinställningar" at bounding box center [276, 203] width 81 height 18
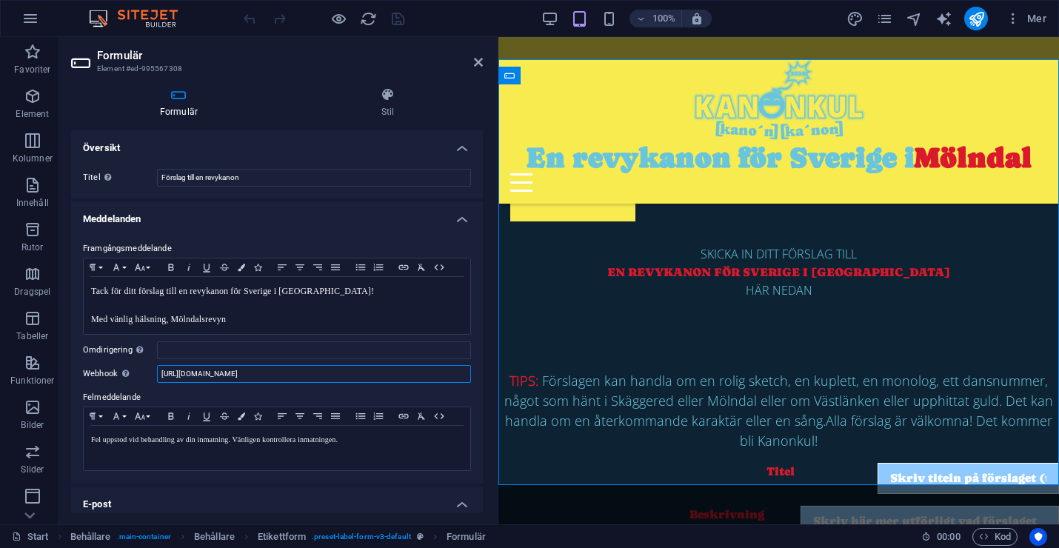
click at [241, 375] on input "https://hooks.slack.com/triggers/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…" at bounding box center [314, 374] width 314 height 18
paste input "https://hooks.zapier.com/hooks/catch/24825623/u9hrof6/"
type input "https://hooks.zapier.com/hooks/catch/24825623/u9hrof6/"
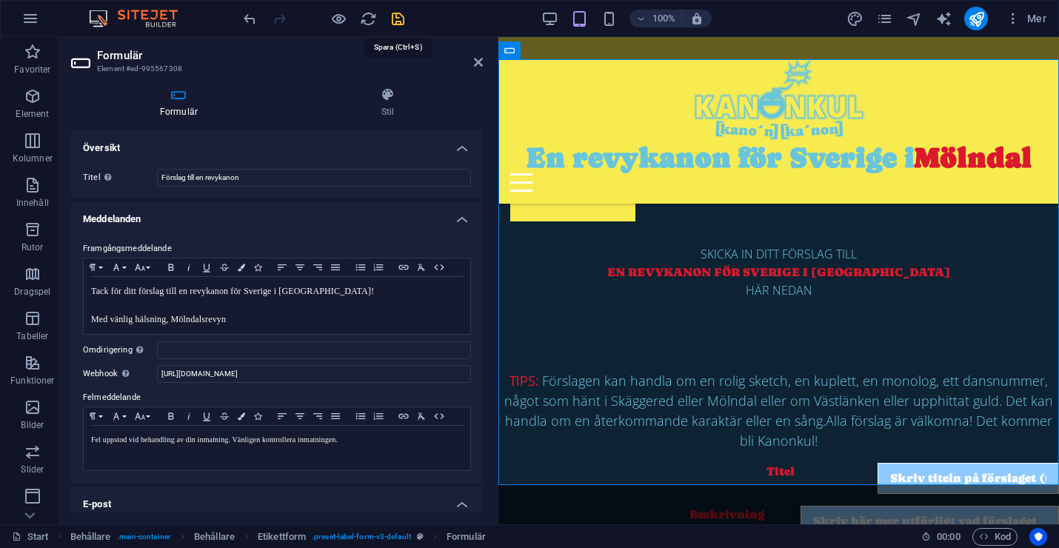
click at [400, 19] on icon "save" at bounding box center [397, 18] width 17 height 17
checkbox input "false"
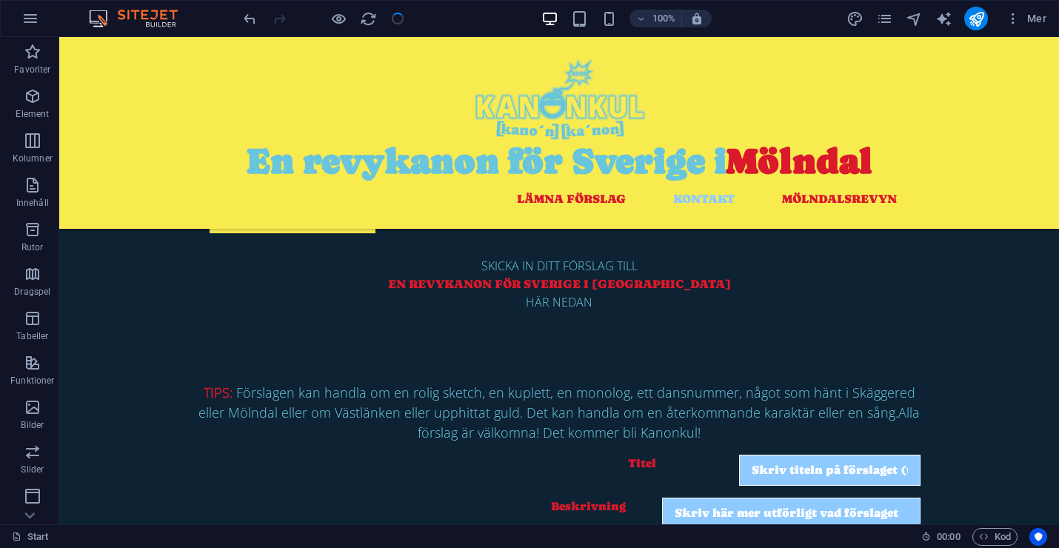
scroll to position [570, 0]
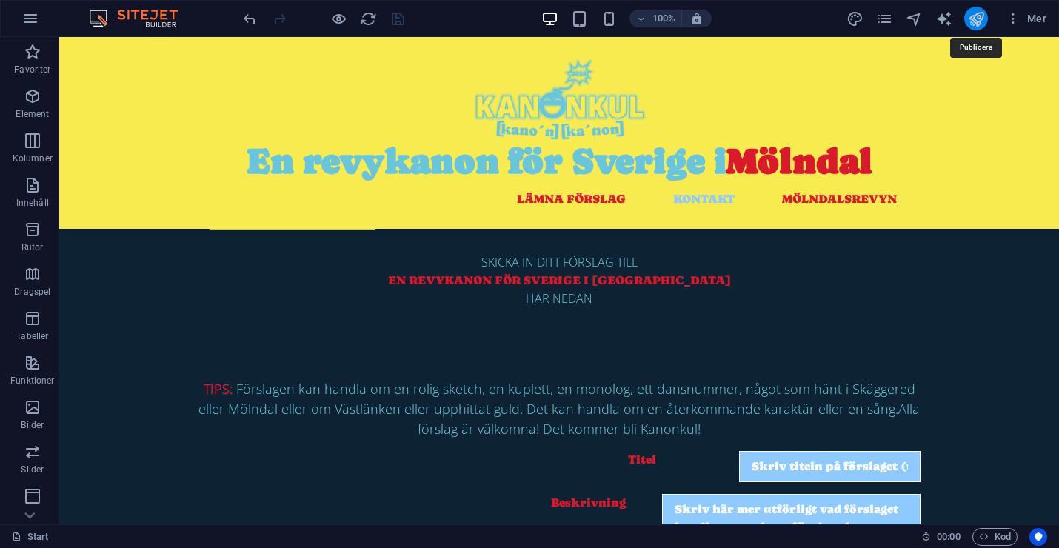
click at [978, 24] on icon "publish" at bounding box center [976, 18] width 17 height 17
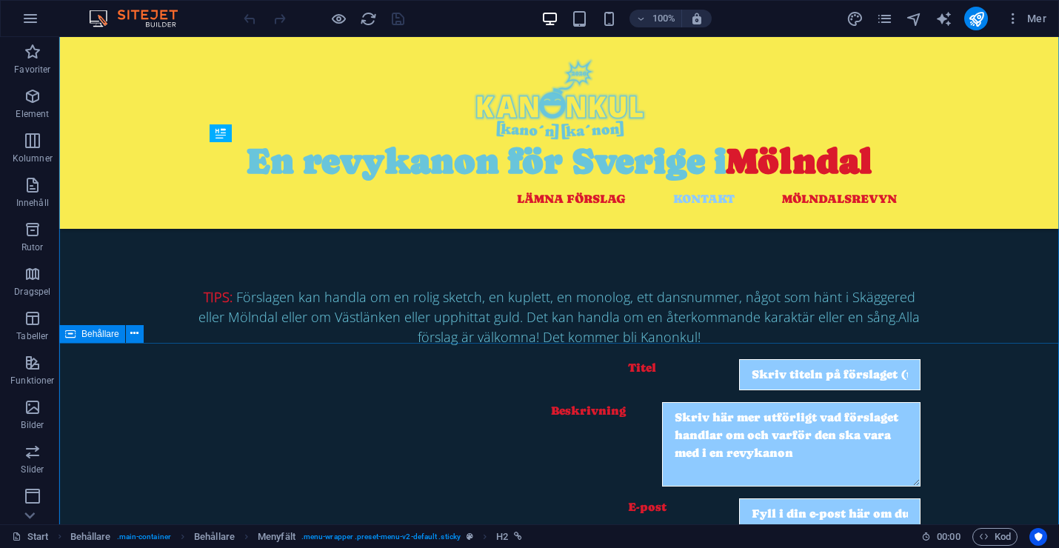
scroll to position [657, 0]
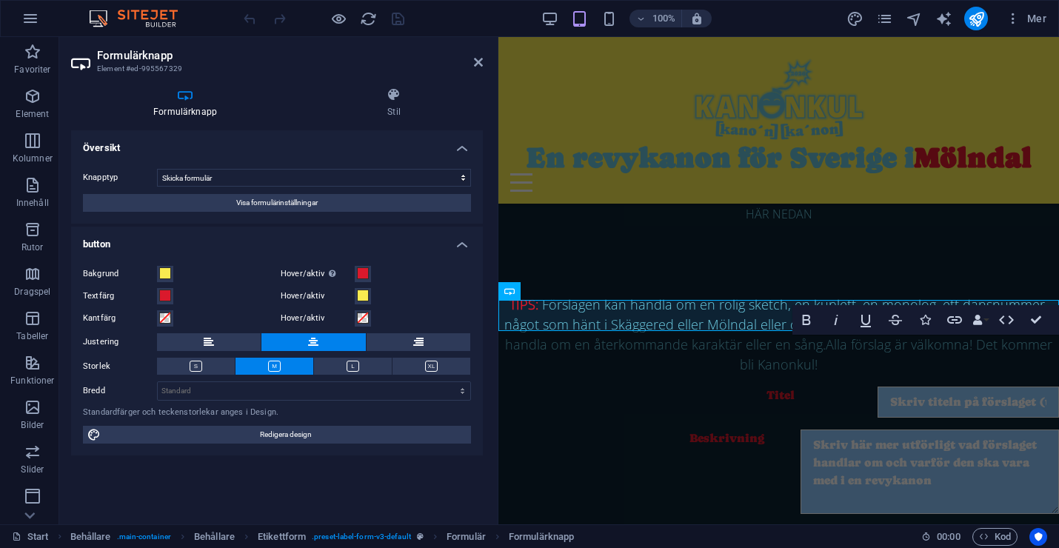
scroll to position [664, 0]
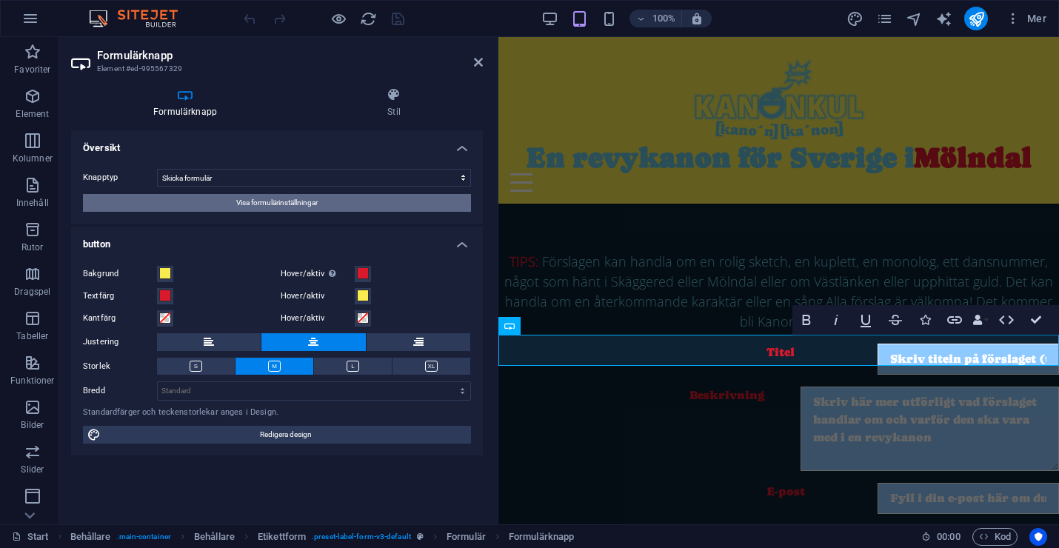
click at [290, 199] on span "Visa formulärinställningar" at bounding box center [276, 203] width 81 height 18
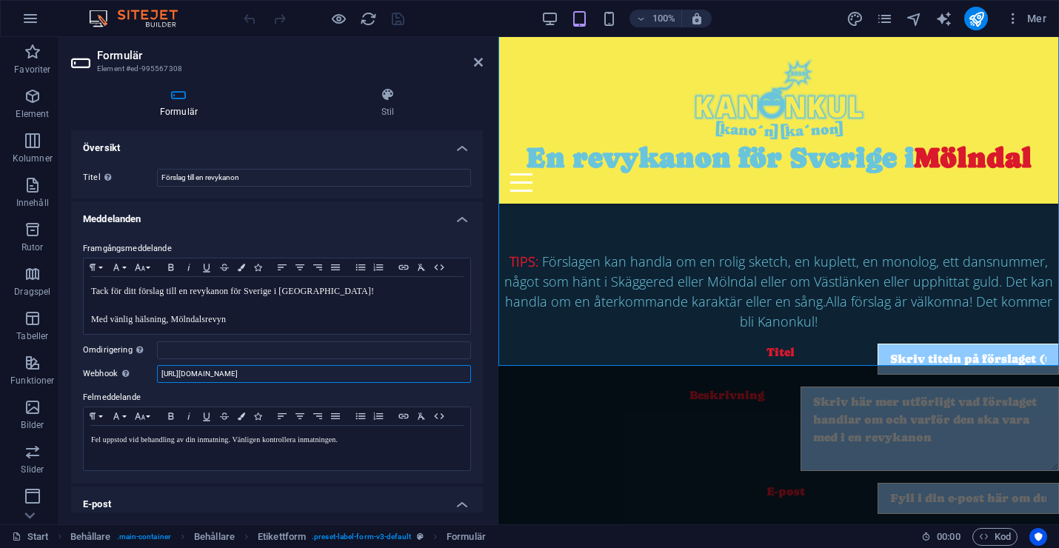
click at [232, 378] on input "[URL][DOMAIN_NAME]" at bounding box center [314, 374] width 314 height 18
click at [394, 28] on div at bounding box center [324, 19] width 166 height 24
click at [398, 22] on icon "save" at bounding box center [397, 18] width 17 height 17
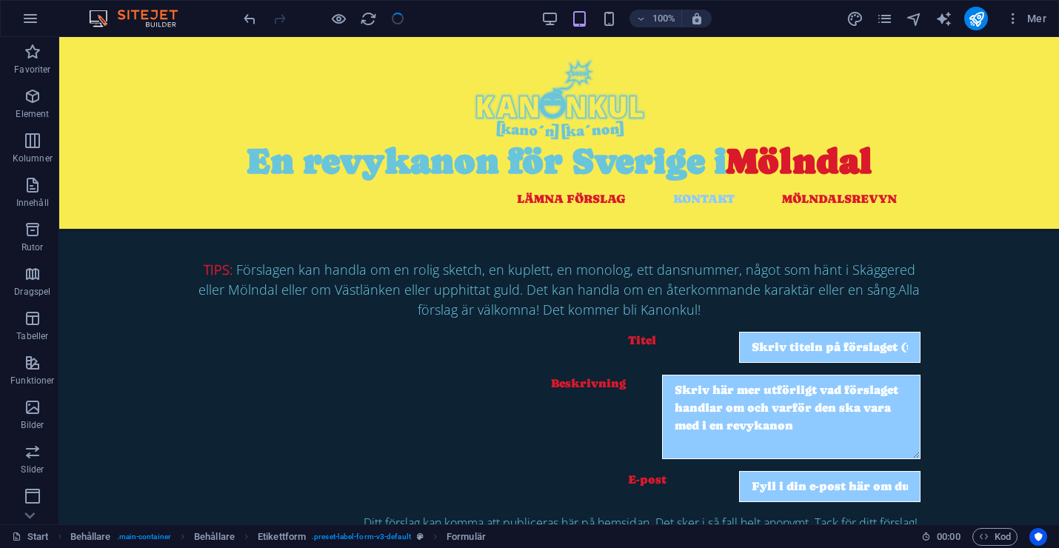
checkbox input "false"
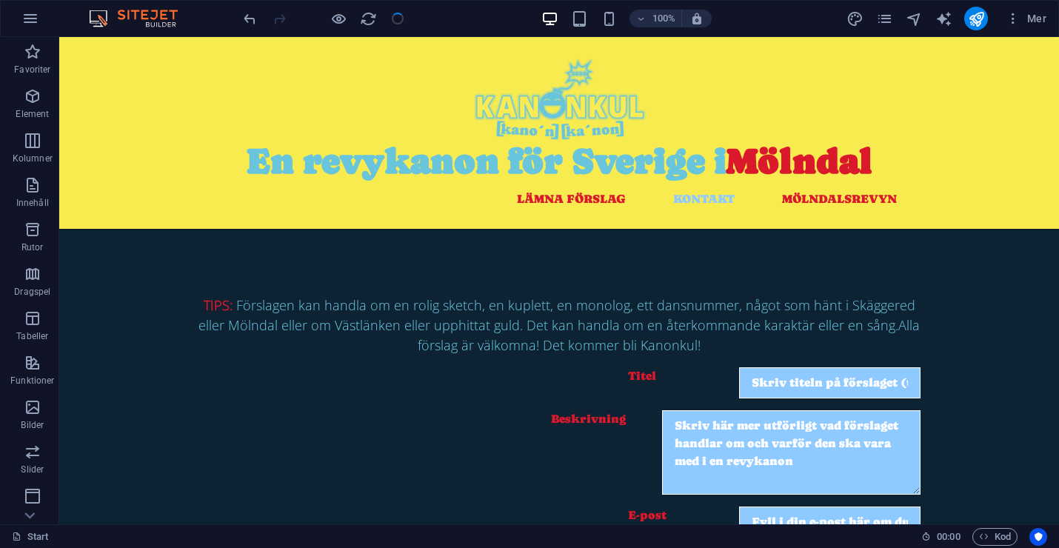
scroll to position [657, 0]
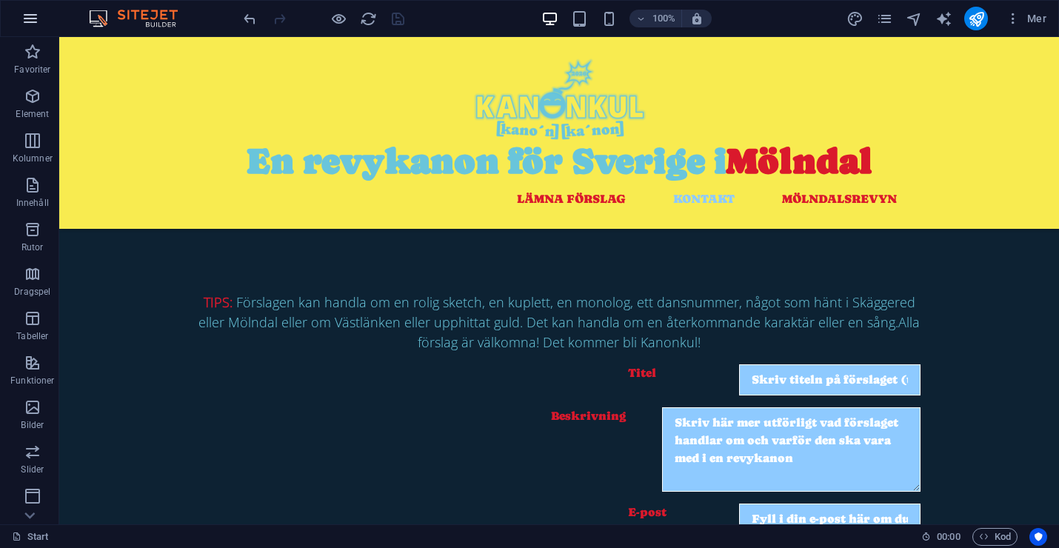
click at [30, 19] on icon "button" at bounding box center [30, 19] width 18 height 18
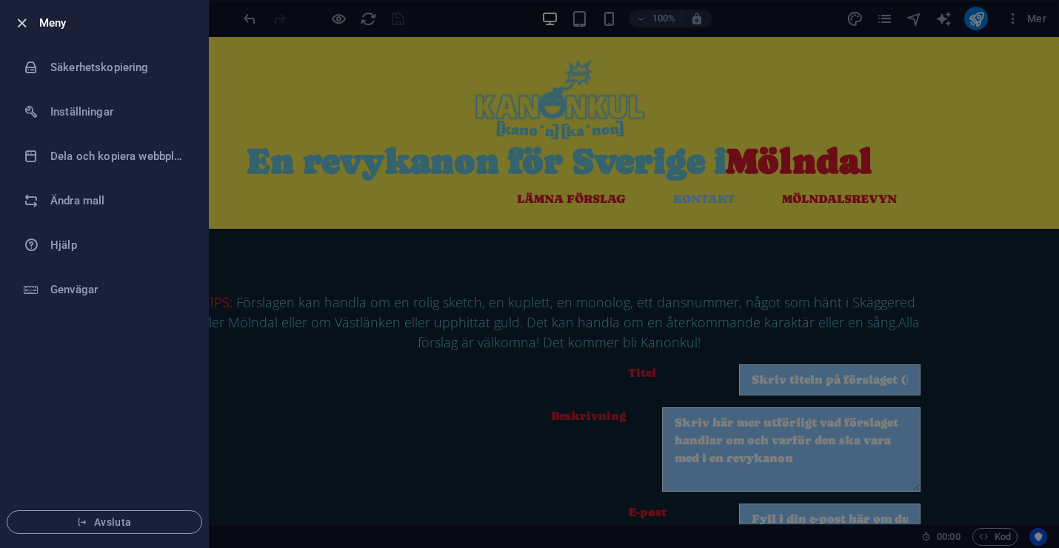
click at [21, 21] on icon "button" at bounding box center [21, 23] width 17 height 17
